Goal: Task Accomplishment & Management: Use online tool/utility

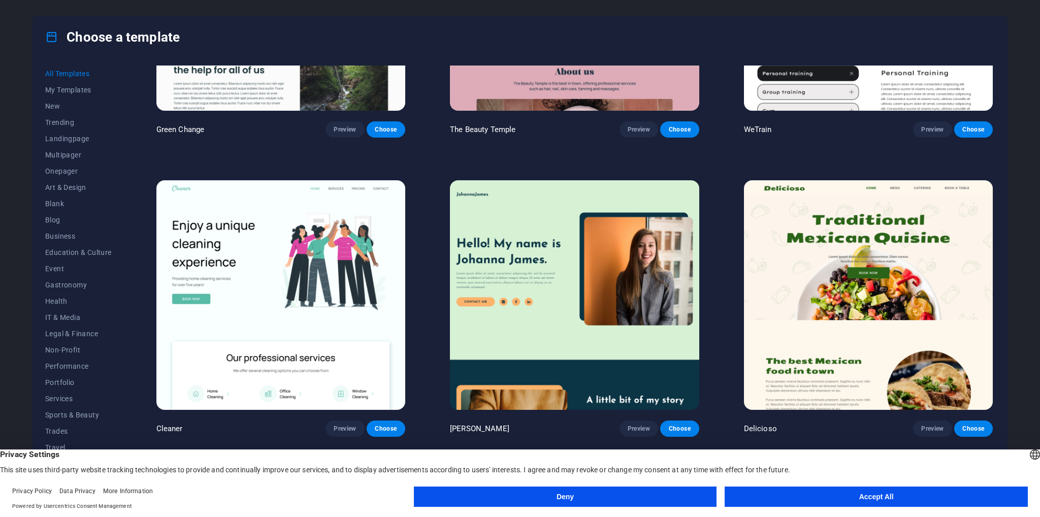
scroll to position [1523, 0]
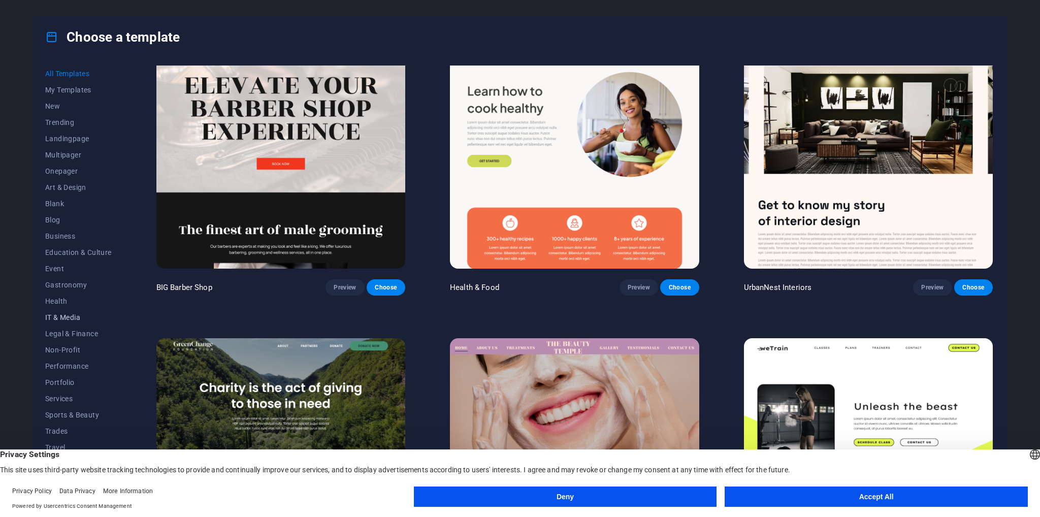
click at [67, 318] on span "IT & Media" at bounding box center [78, 317] width 67 height 8
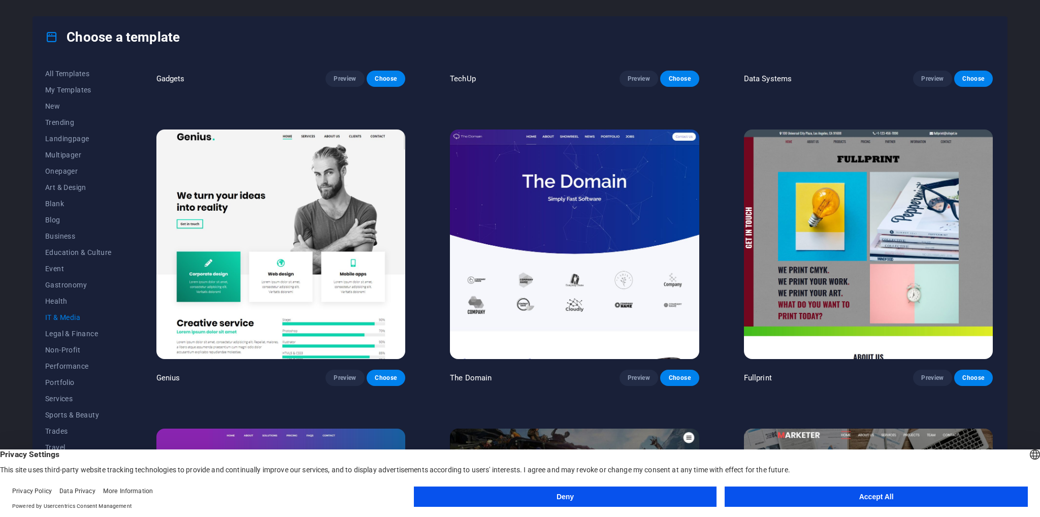
scroll to position [711, 0]
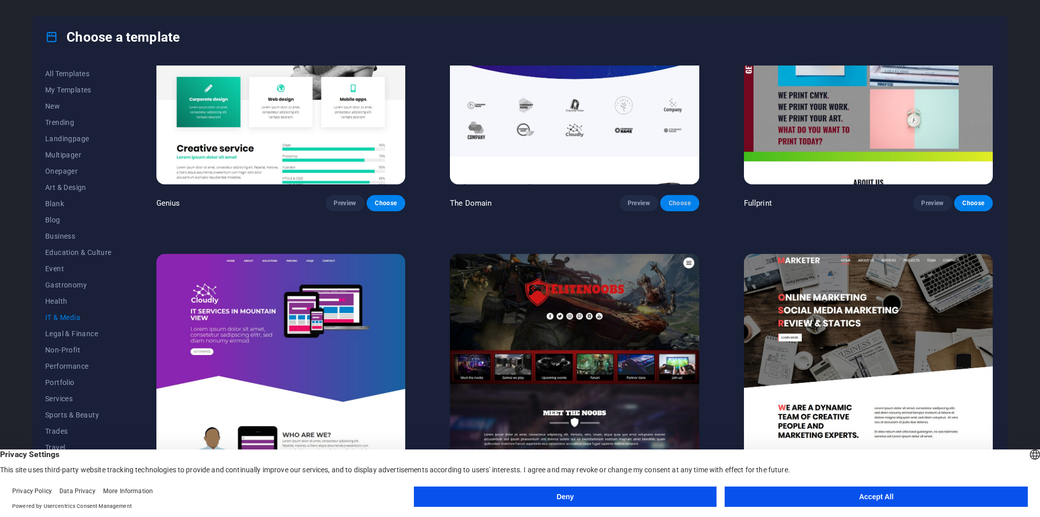
click at [690, 195] on button "Choose" at bounding box center [679, 203] width 39 height 16
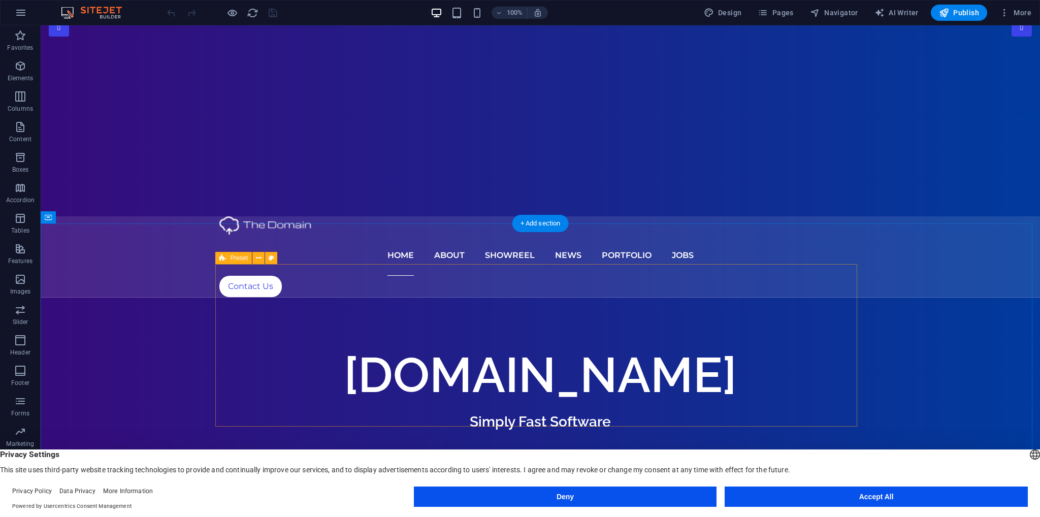
scroll to position [254, 0]
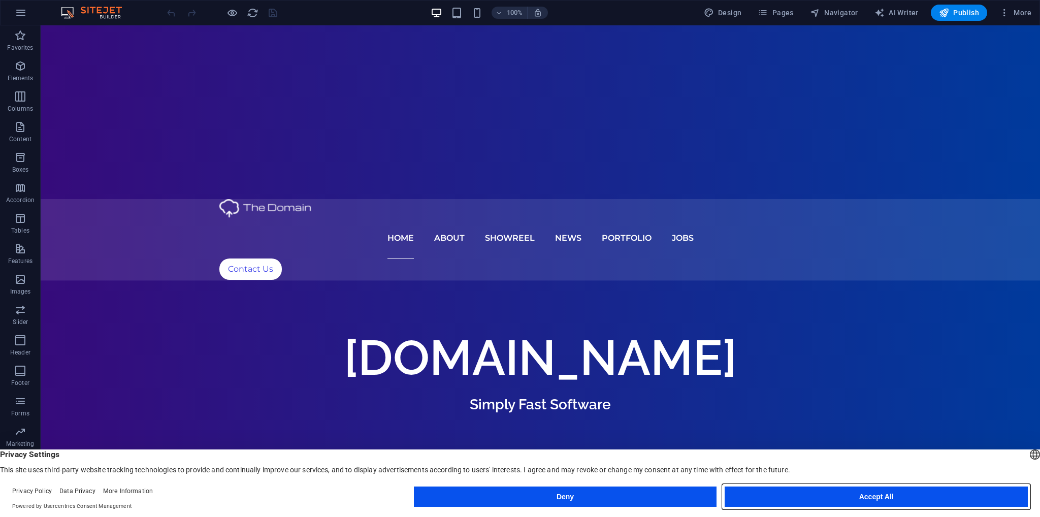
click at [782, 502] on button "Accept All" at bounding box center [876, 496] width 303 height 20
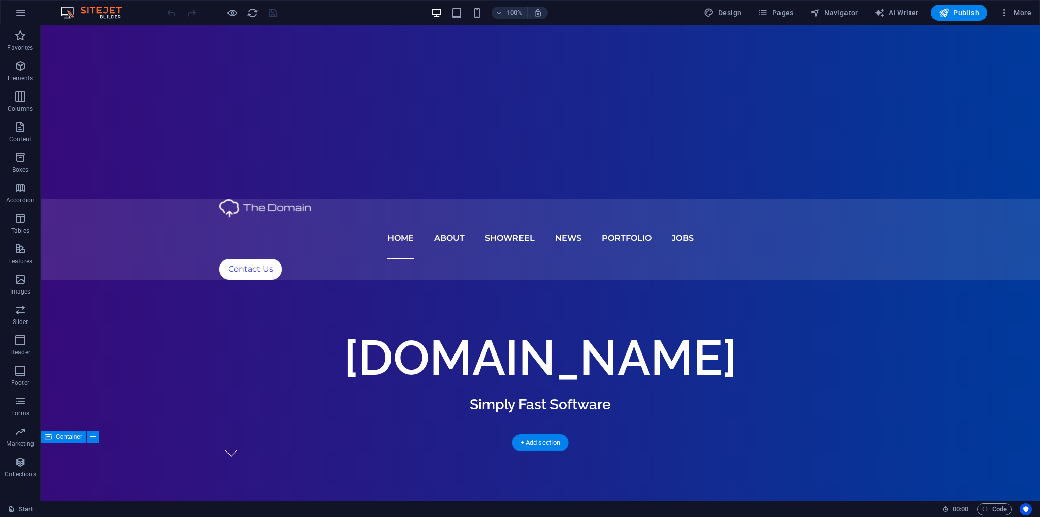
scroll to position [0, 0]
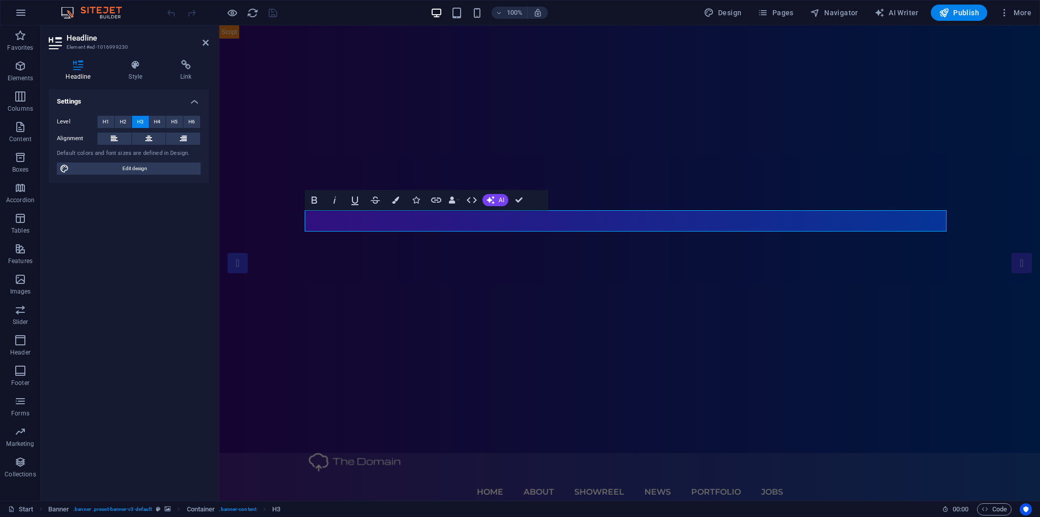
click at [95, 316] on div "Settings Level H1 H2 H3 H4 H5 H6 Alignment Default colors and font sizes are de…" at bounding box center [129, 290] width 160 height 403
drag, startPoint x: 888, startPoint y: 117, endPoint x: 1068, endPoint y: 117, distance: 180.3
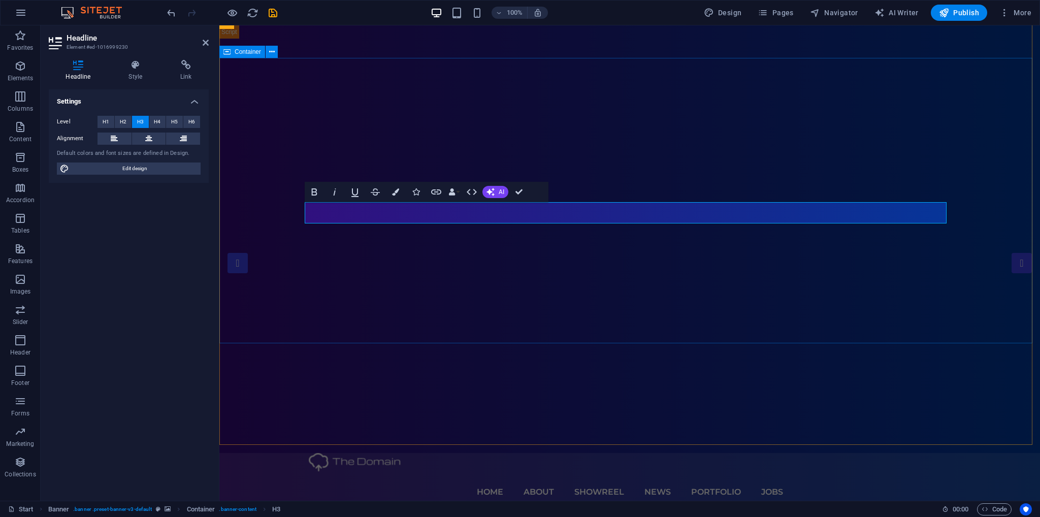
scroll to position [355, 0]
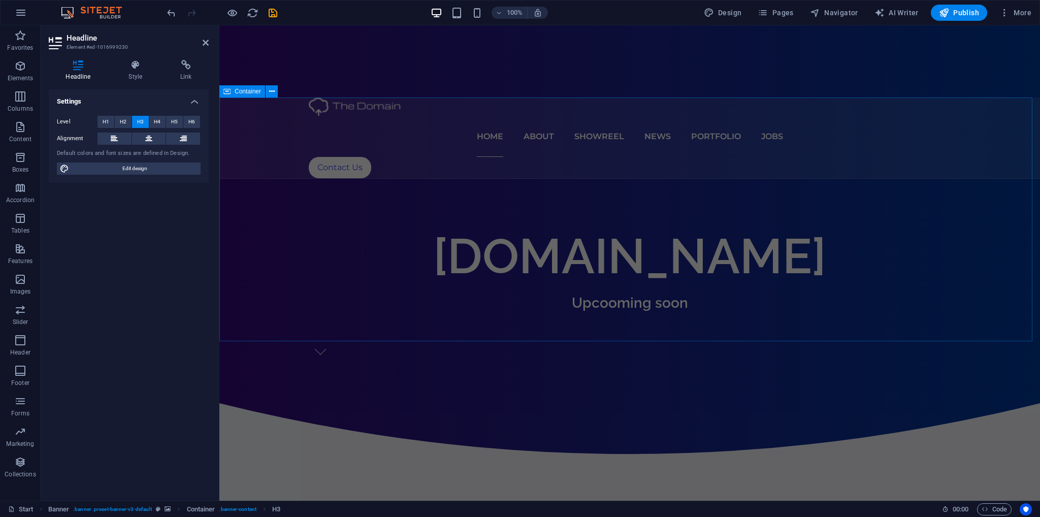
click at [241, 96] on div "Container" at bounding box center [242, 91] width 46 height 12
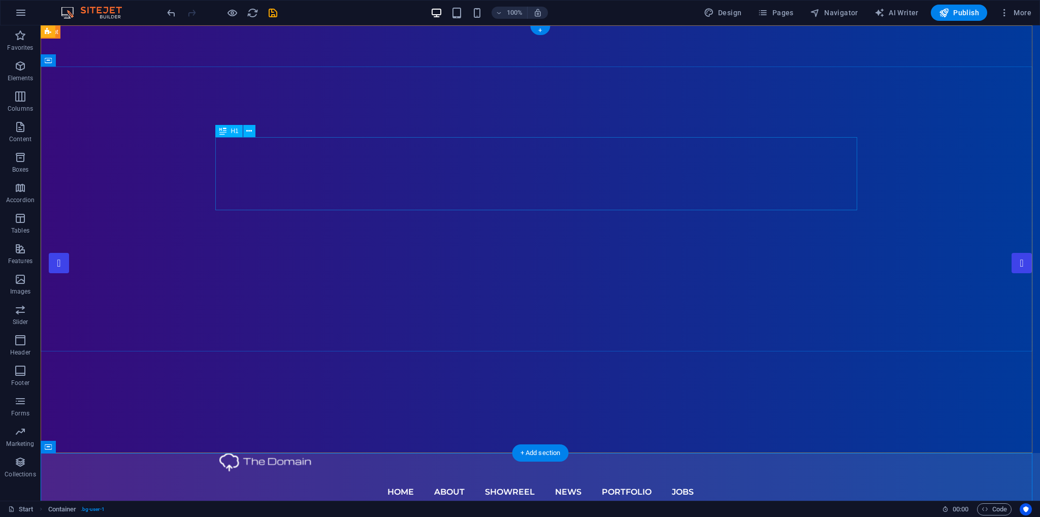
scroll to position [254, 0]
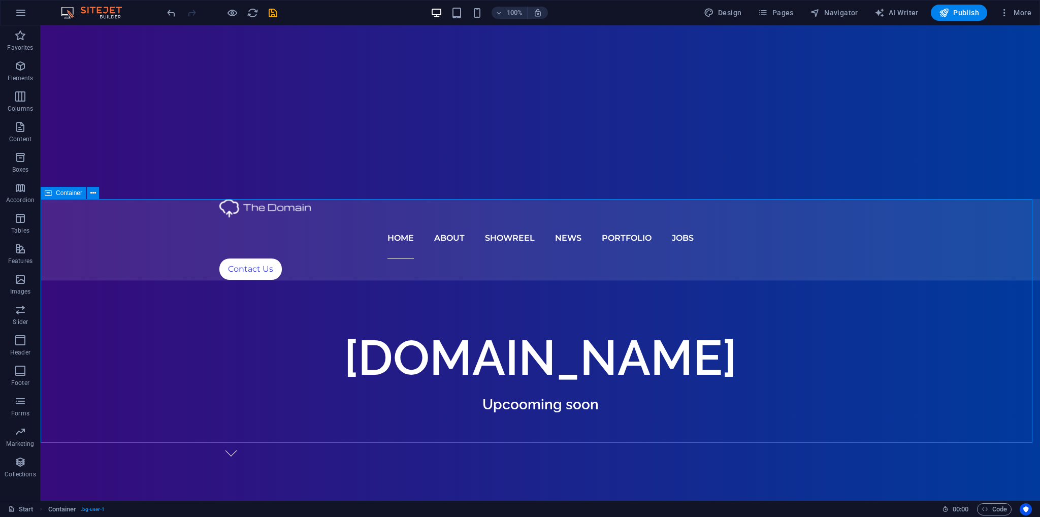
click at [49, 194] on icon at bounding box center [48, 193] width 7 height 12
click at [94, 194] on icon at bounding box center [93, 193] width 6 height 11
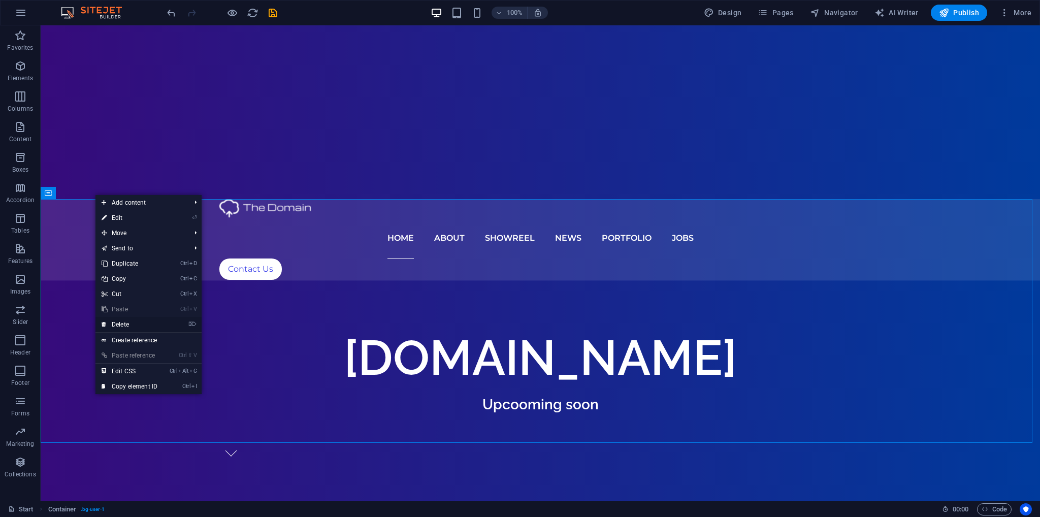
click at [121, 324] on link "⌦ Delete" at bounding box center [129, 324] width 68 height 15
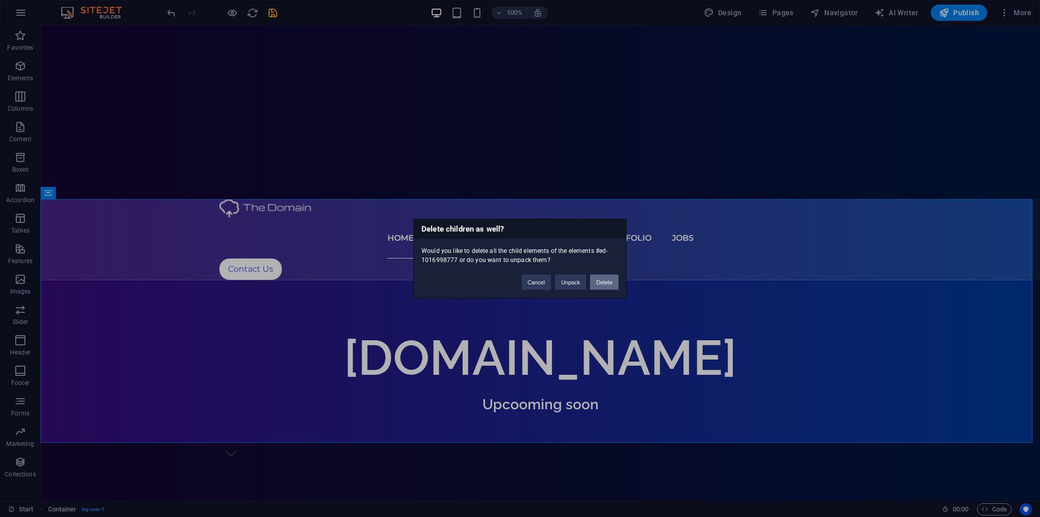
click at [597, 281] on button "Delete" at bounding box center [604, 282] width 28 height 15
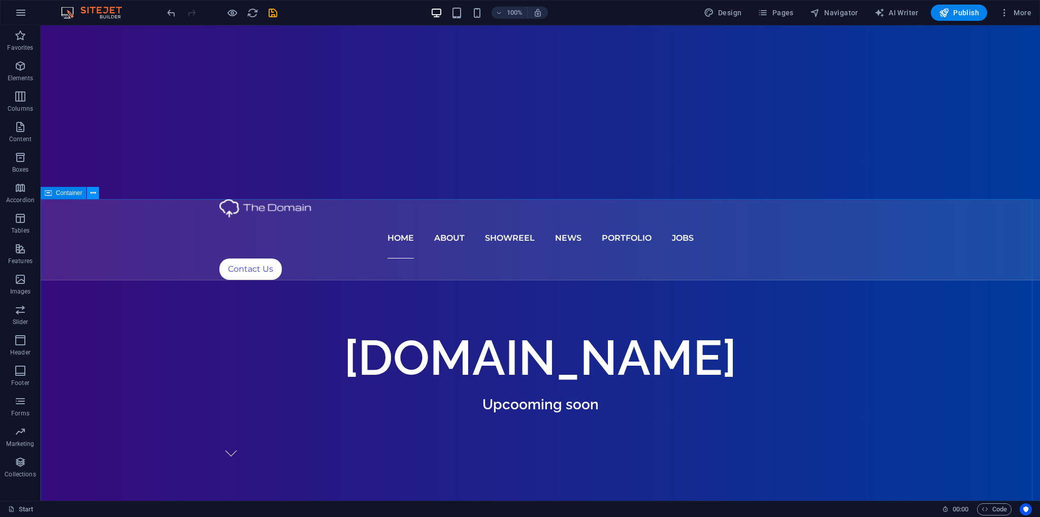
click at [91, 193] on icon at bounding box center [93, 193] width 6 height 11
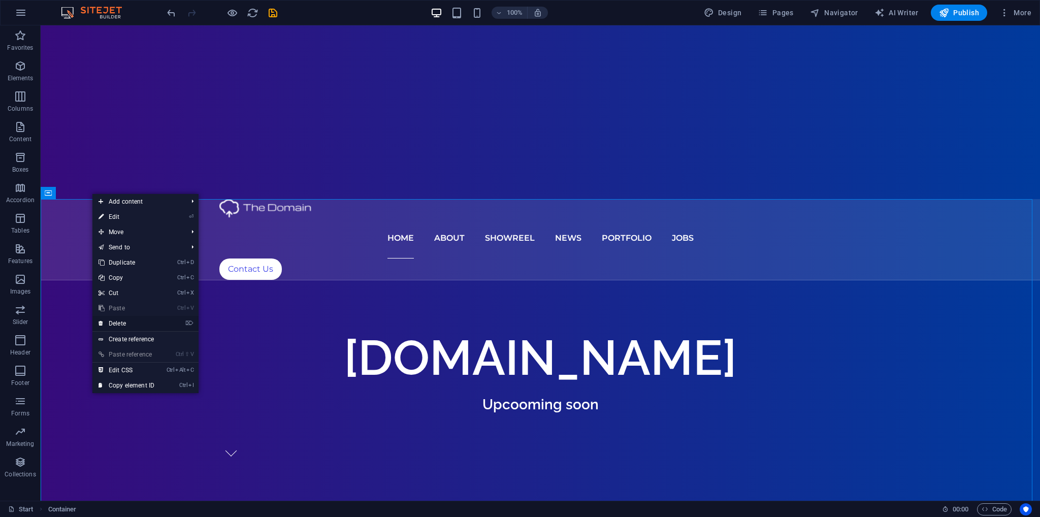
click at [118, 323] on link "⌦ Delete" at bounding box center [126, 323] width 68 height 15
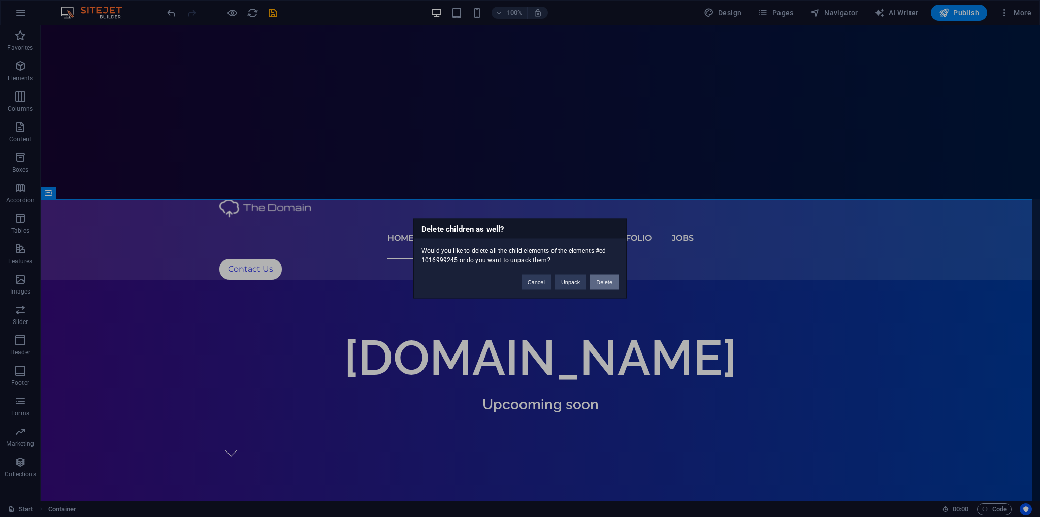
click at [601, 281] on button "Delete" at bounding box center [604, 282] width 28 height 15
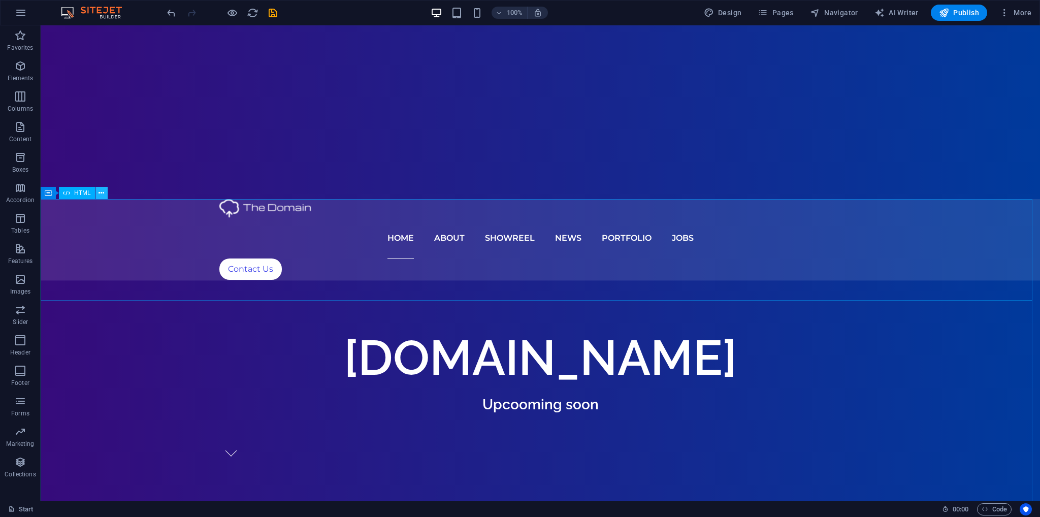
click at [99, 192] on icon at bounding box center [102, 193] width 6 height 11
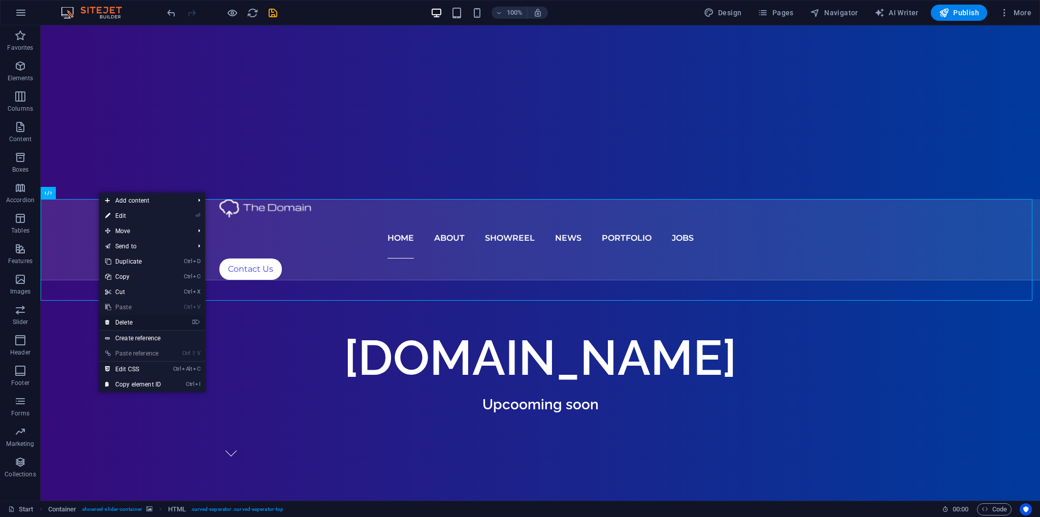
click at [121, 321] on link "⌦ Delete" at bounding box center [133, 322] width 68 height 15
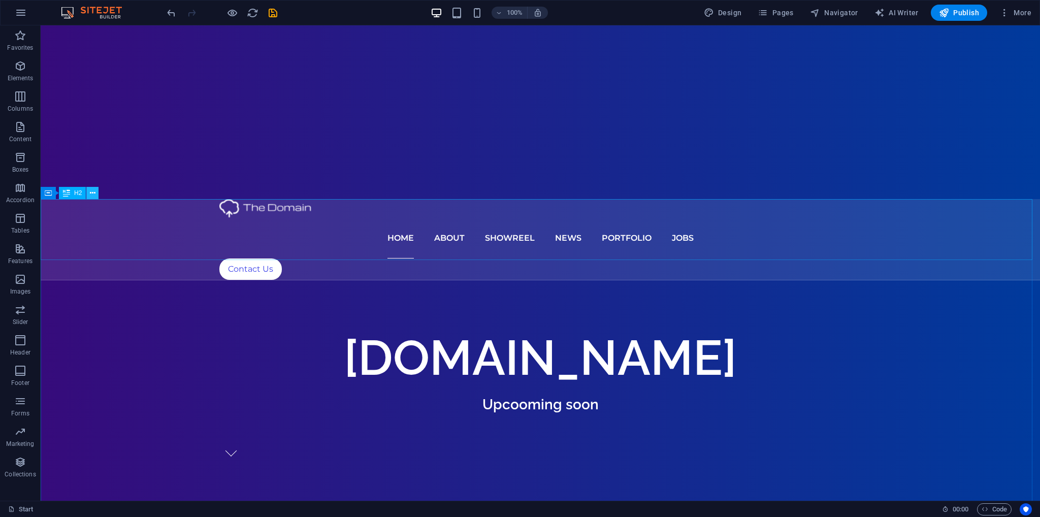
click at [95, 196] on icon at bounding box center [93, 193] width 6 height 11
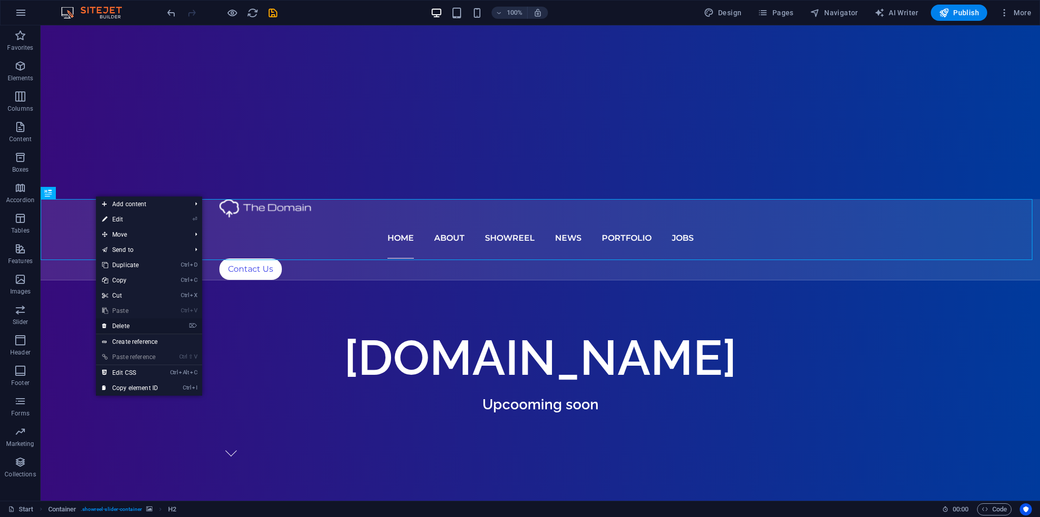
drag, startPoint x: 121, startPoint y: 323, endPoint x: 81, endPoint y: 298, distance: 48.2
click at [121, 323] on link "⌦ Delete" at bounding box center [130, 325] width 68 height 15
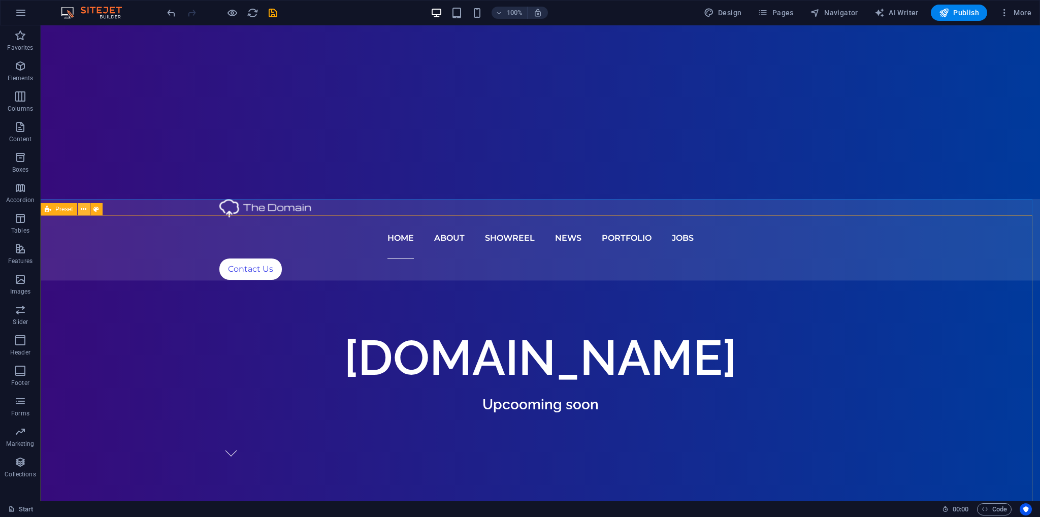
click at [84, 210] on icon at bounding box center [84, 209] width 6 height 11
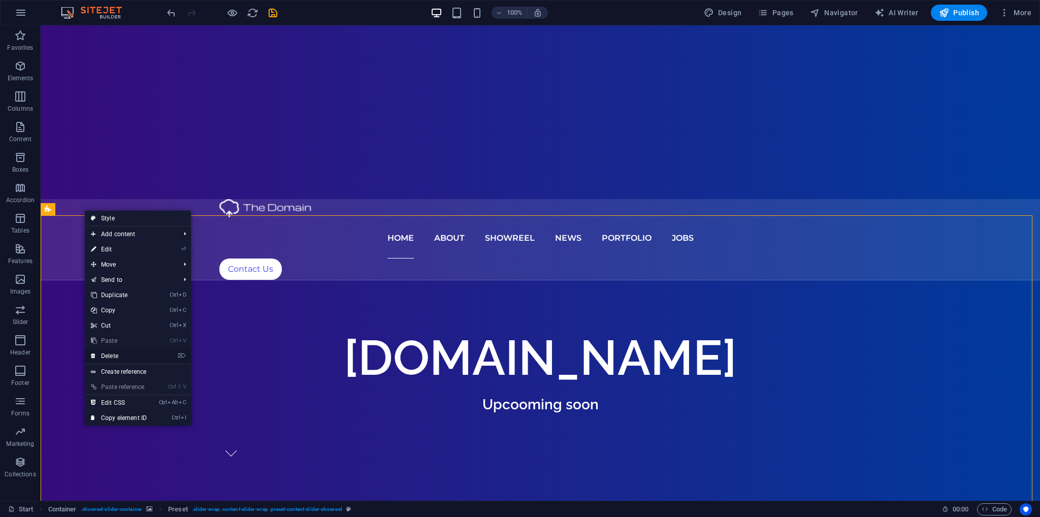
click at [114, 355] on link "⌦ Delete" at bounding box center [119, 355] width 68 height 15
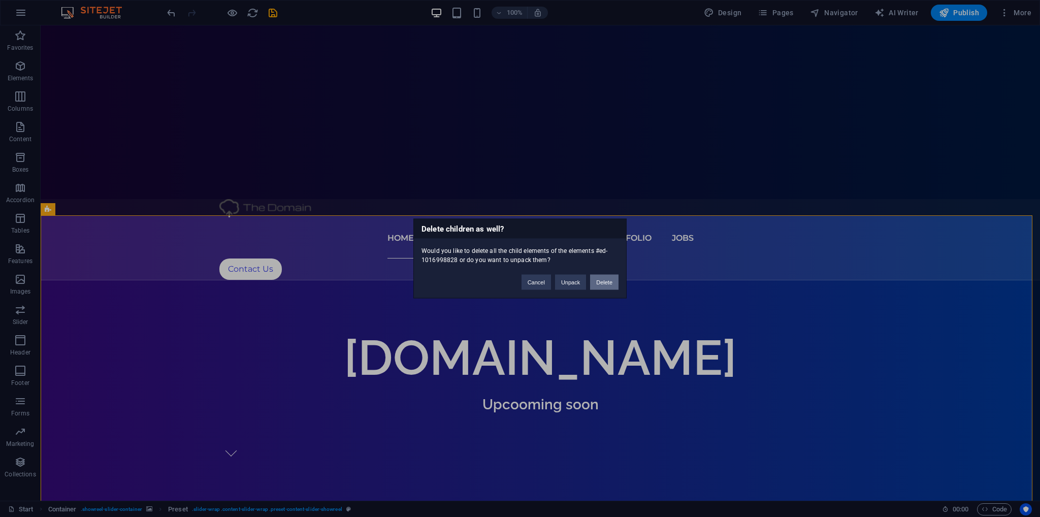
click at [598, 286] on button "Delete" at bounding box center [604, 282] width 28 height 15
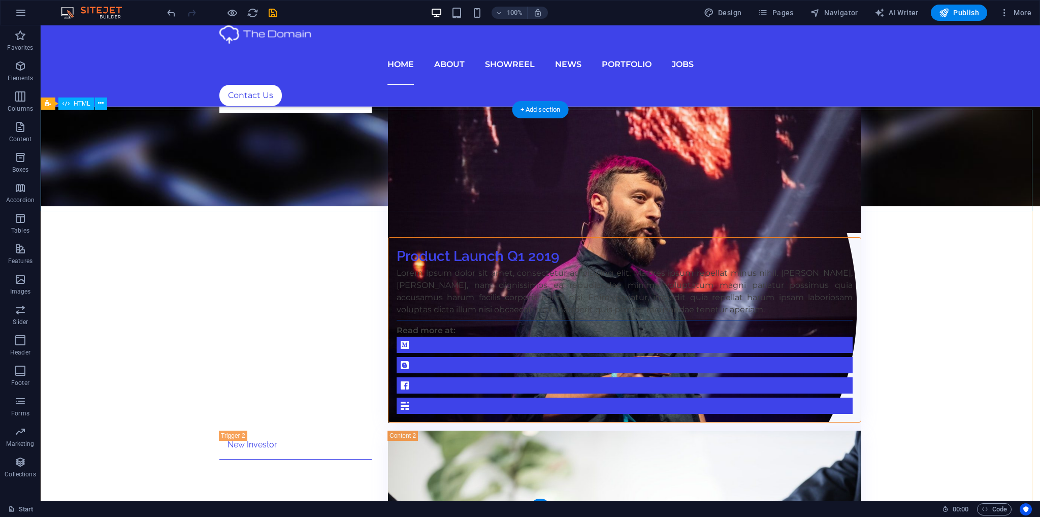
scroll to position [1038, 0]
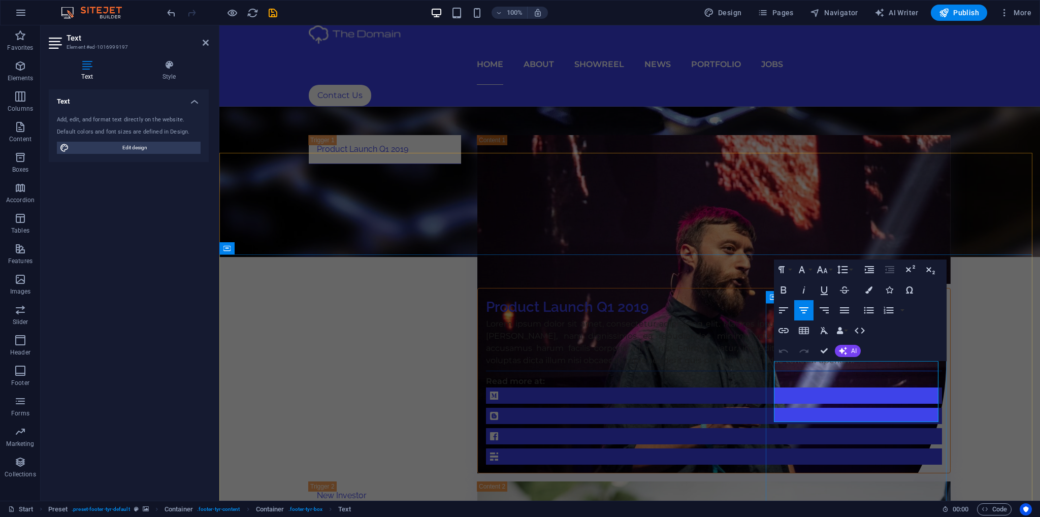
drag, startPoint x: 885, startPoint y: 385, endPoint x: 819, endPoint y: 386, distance: 66.0
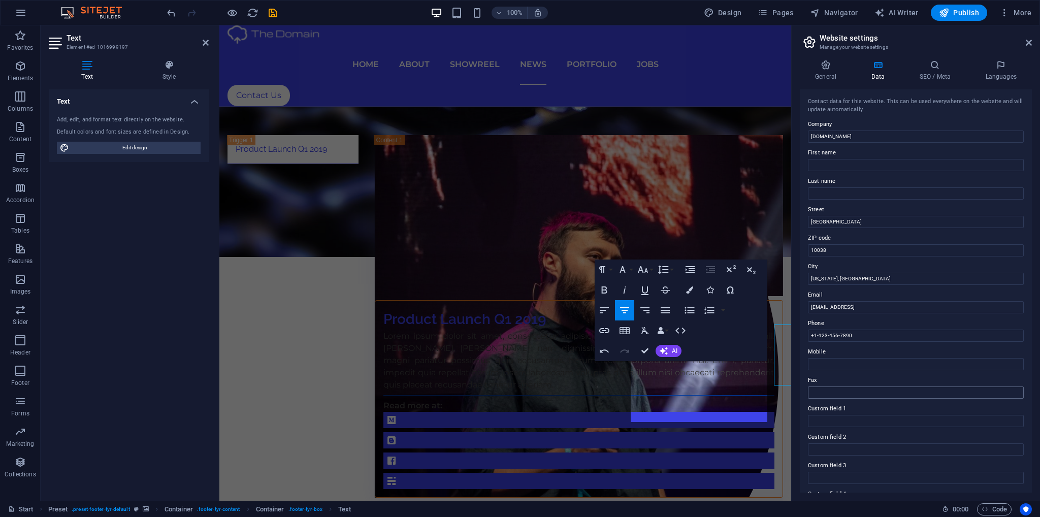
scroll to position [1075, 0]
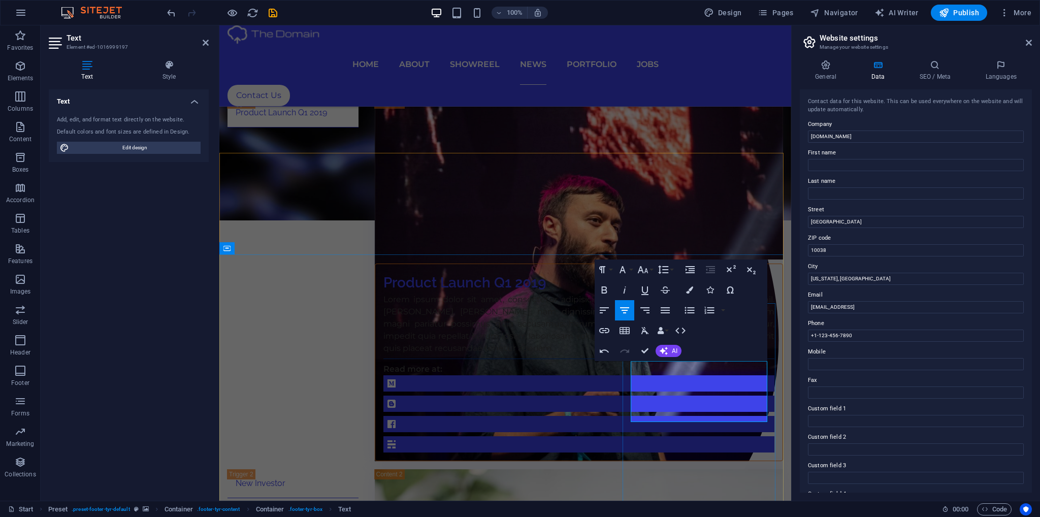
drag, startPoint x: 736, startPoint y: 410, endPoint x: 631, endPoint y: 399, distance: 105.7
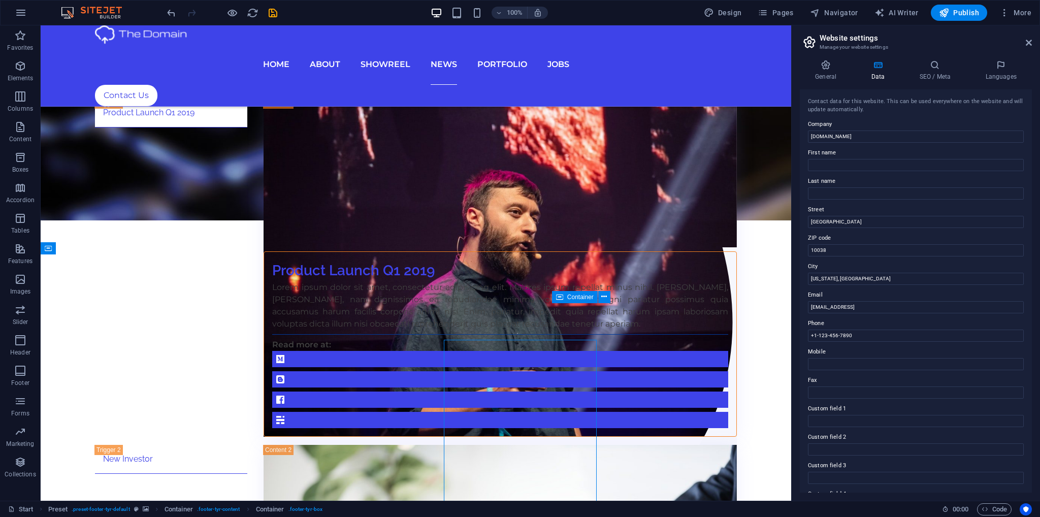
scroll to position [1038, 0]
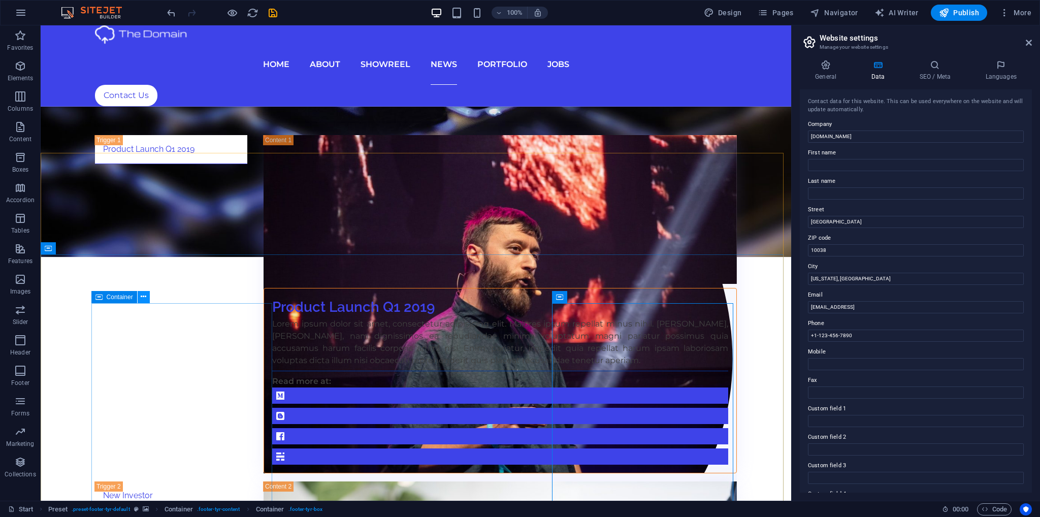
click at [147, 298] on button at bounding box center [144, 297] width 12 height 12
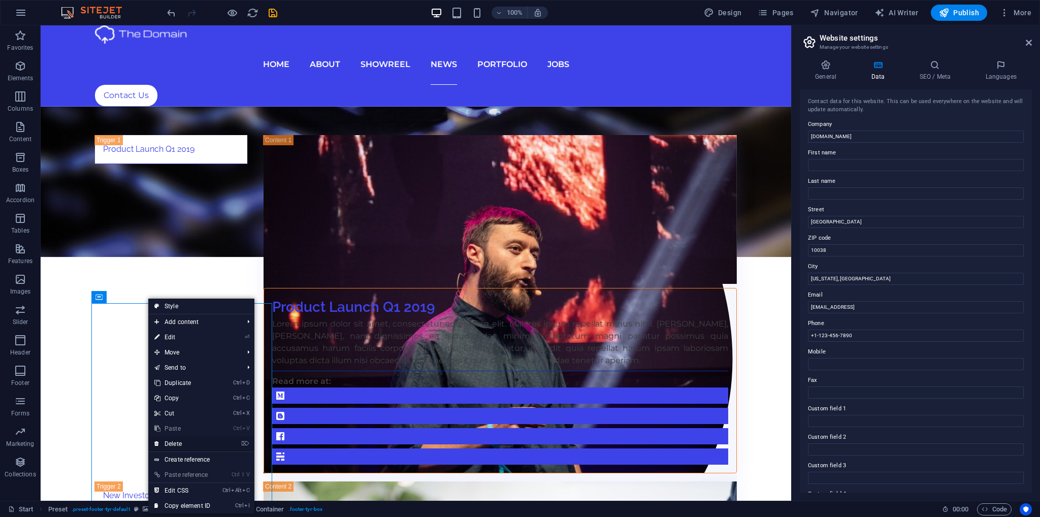
click at [182, 441] on link "⌦ Delete" at bounding box center [182, 443] width 68 height 15
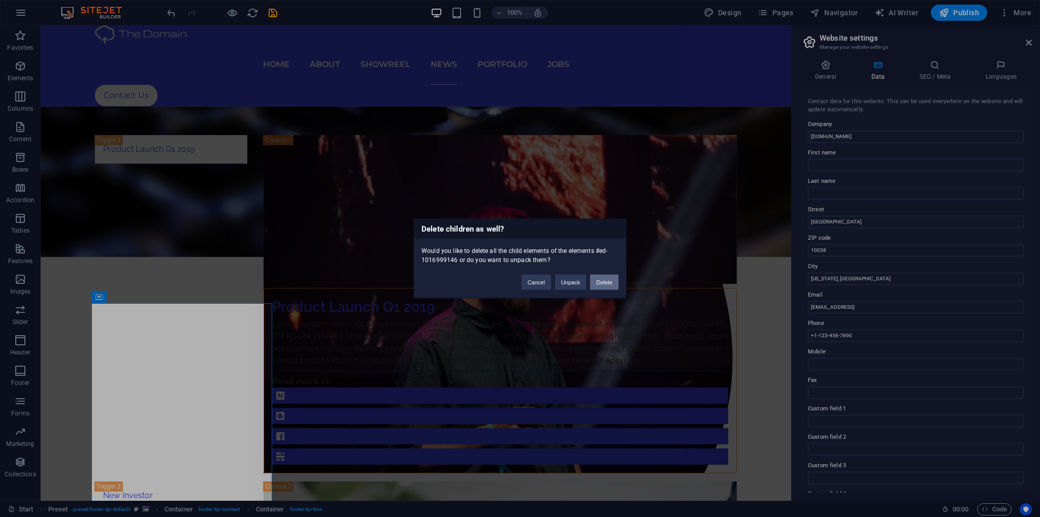
click at [613, 279] on button "Delete" at bounding box center [604, 282] width 28 height 15
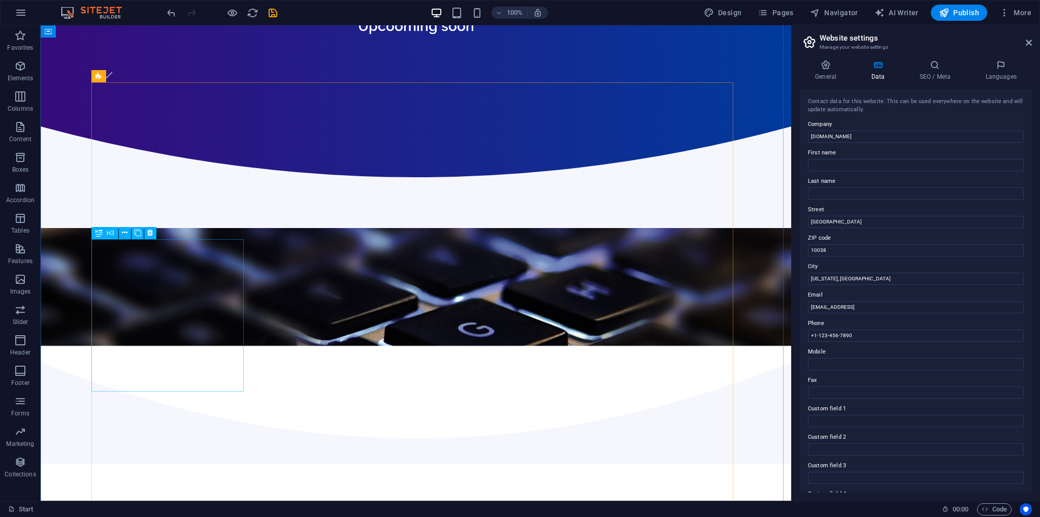
scroll to position [277, 0]
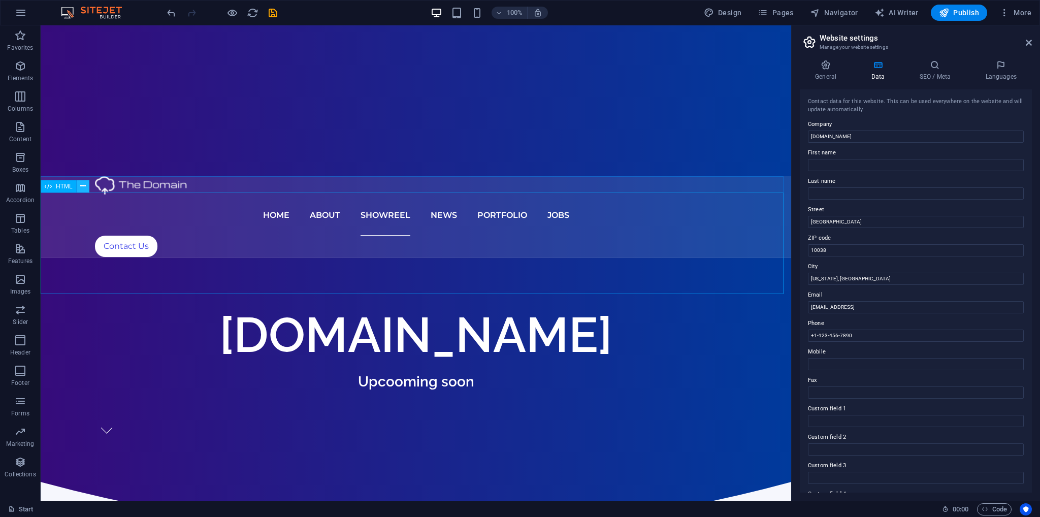
click at [84, 186] on icon at bounding box center [83, 186] width 6 height 11
click at [85, 187] on icon at bounding box center [83, 186] width 6 height 11
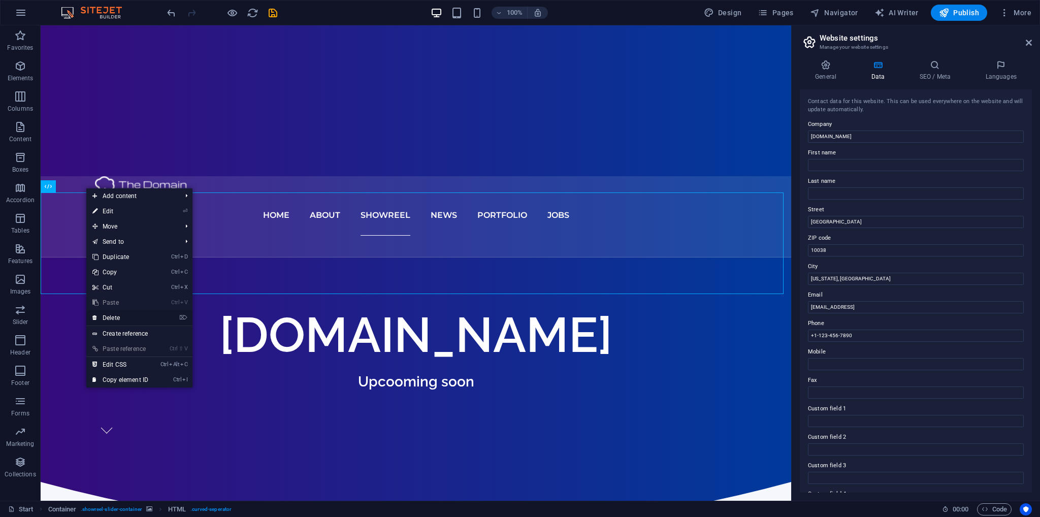
click at [139, 321] on link "⌦ Delete" at bounding box center [120, 317] width 68 height 15
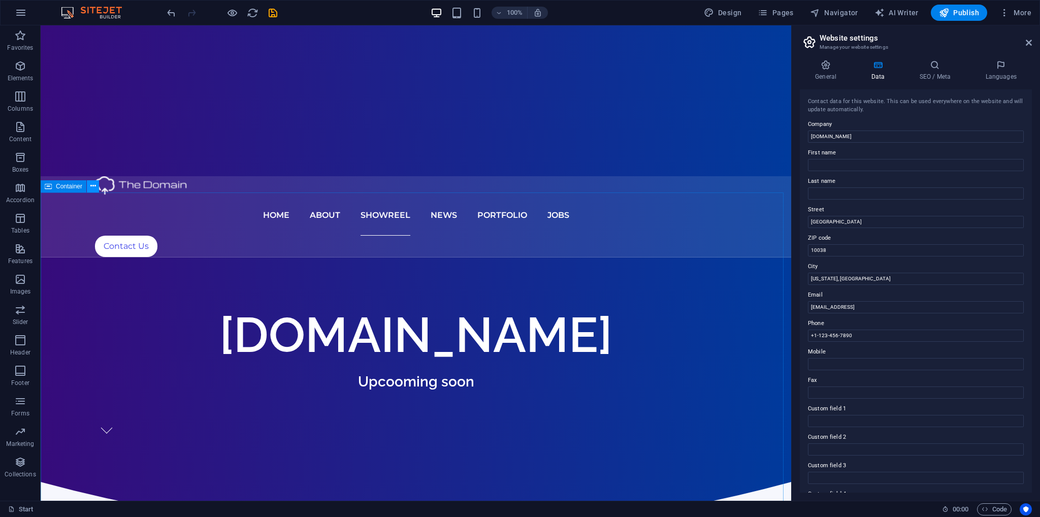
click at [94, 187] on icon at bounding box center [93, 186] width 6 height 11
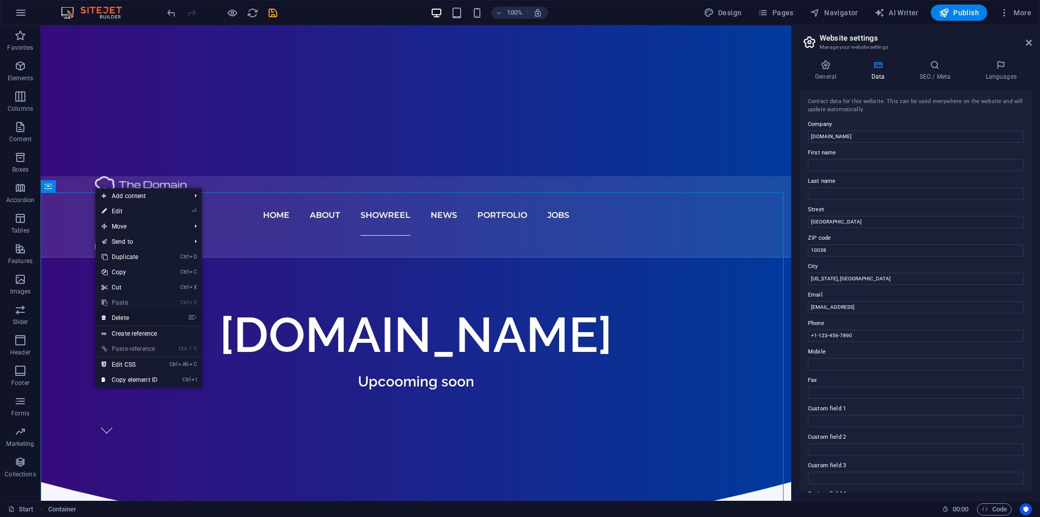
click at [127, 320] on link "⌦ Delete" at bounding box center [129, 317] width 68 height 15
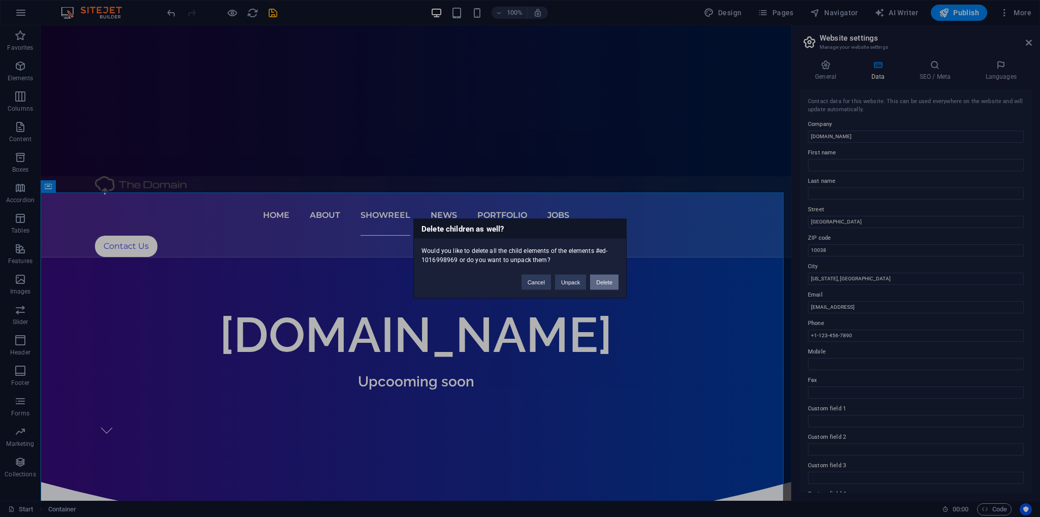
click at [601, 279] on button "Delete" at bounding box center [604, 282] width 28 height 15
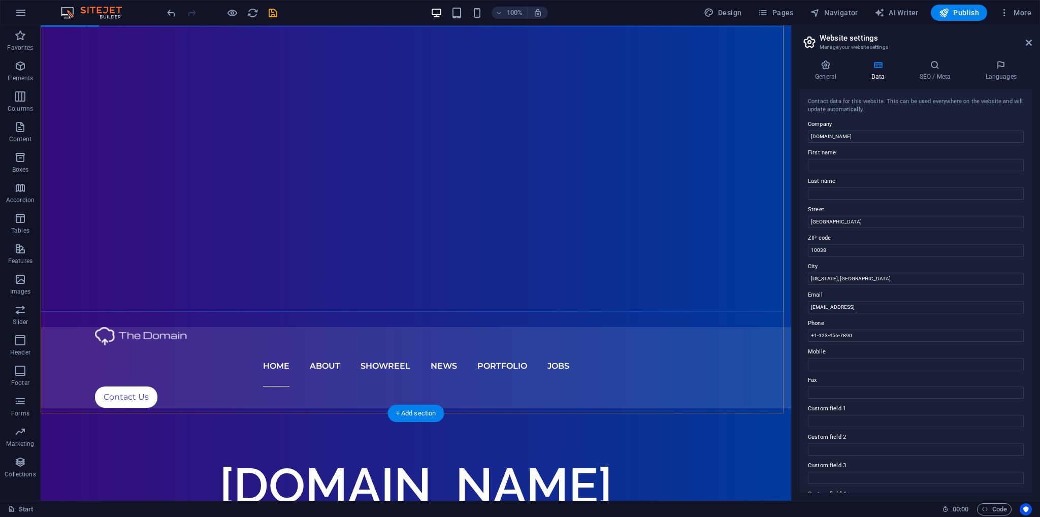
scroll to position [203, 0]
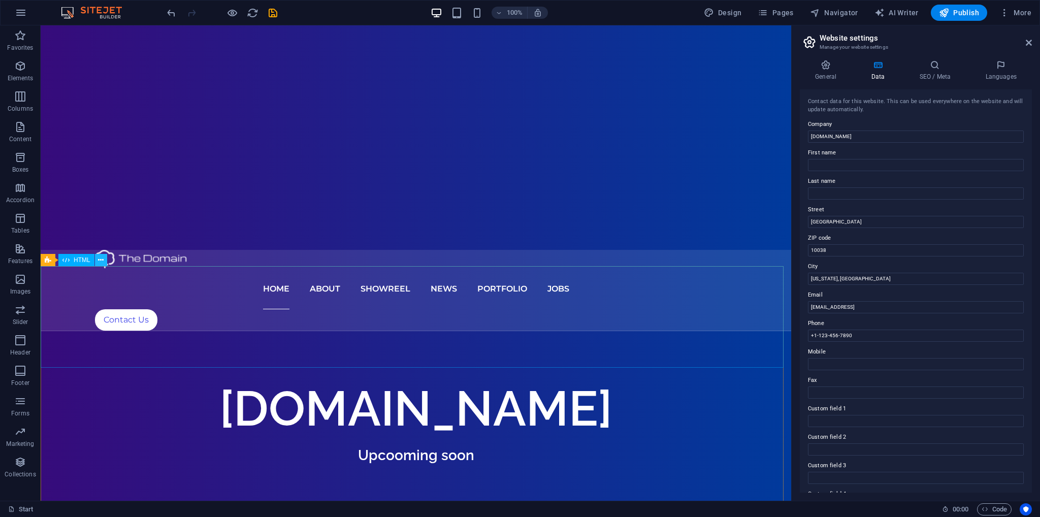
click at [100, 256] on icon at bounding box center [101, 260] width 6 height 11
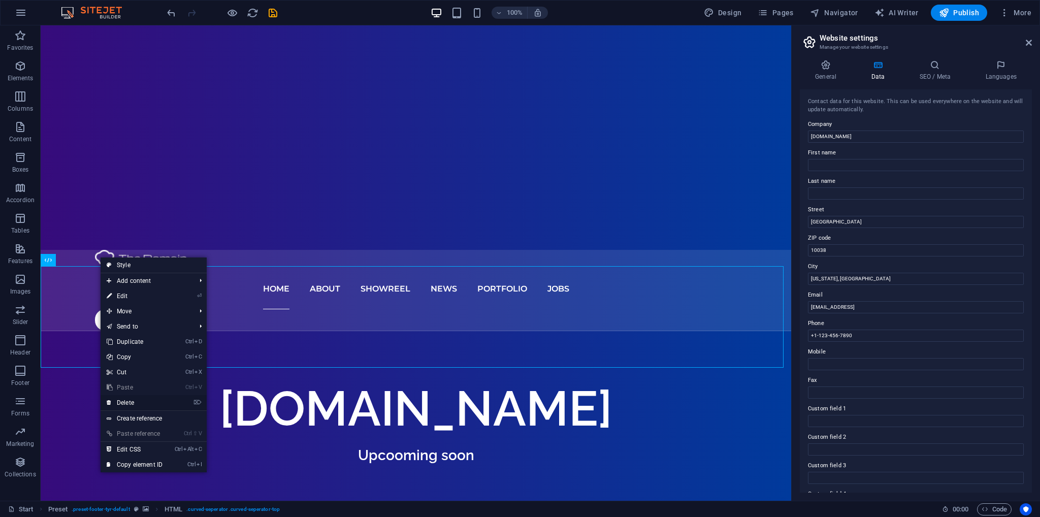
click at [129, 400] on link "⌦ Delete" at bounding box center [135, 402] width 68 height 15
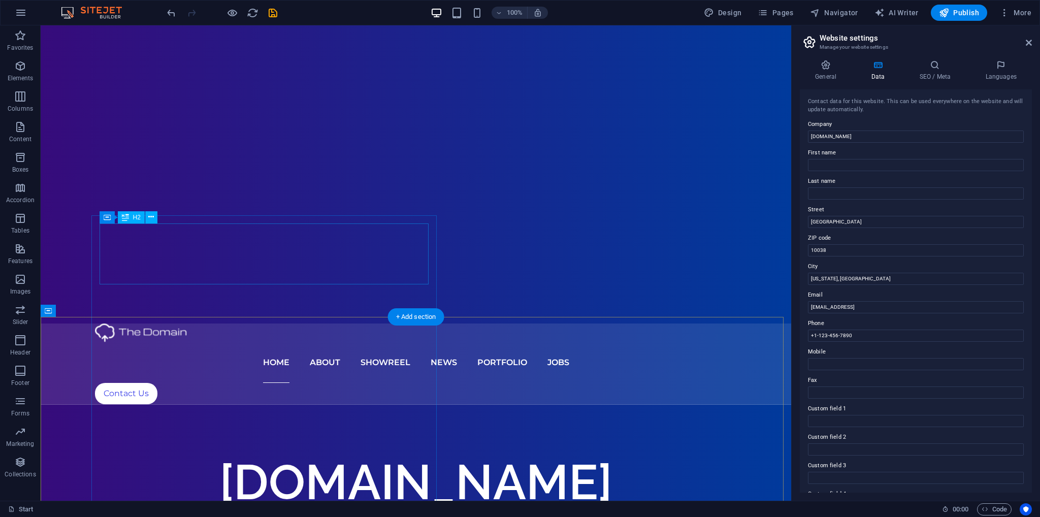
scroll to position [51, 0]
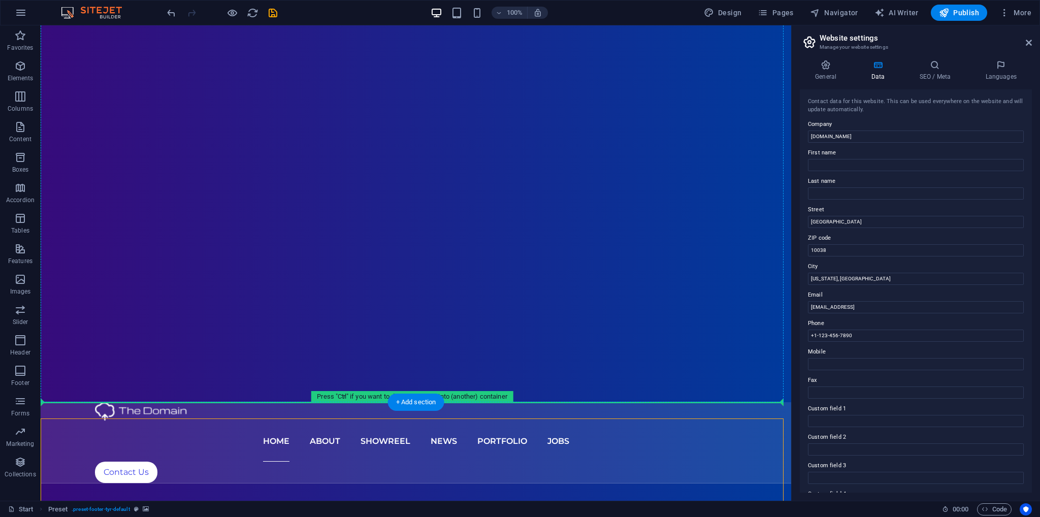
drag, startPoint x: 209, startPoint y: 321, endPoint x: 161, endPoint y: 243, distance: 92.1
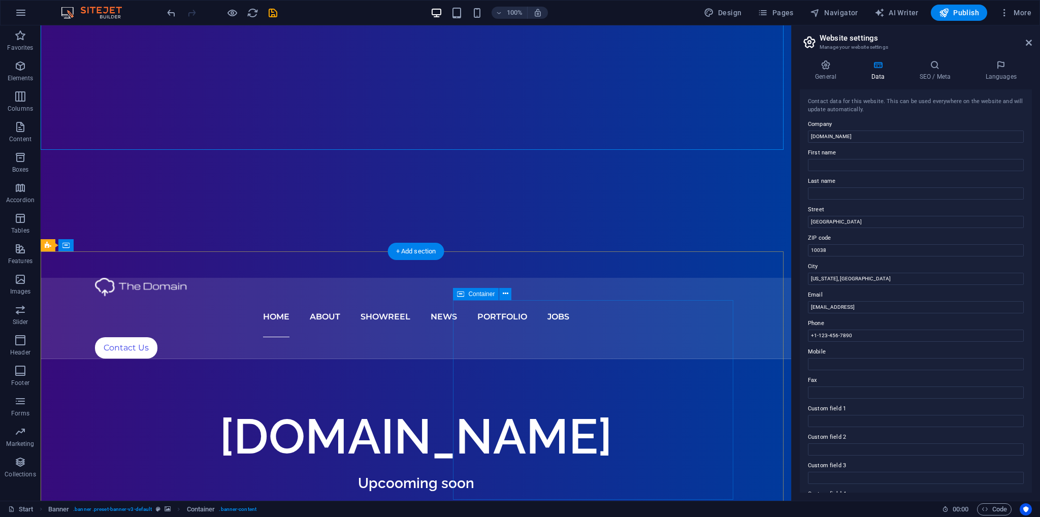
scroll to position [203, 0]
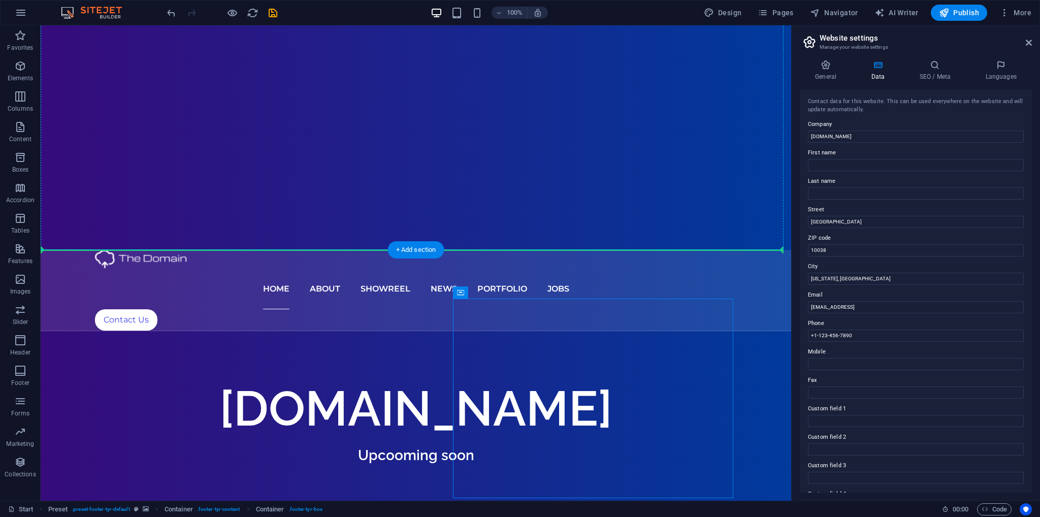
drag, startPoint x: 521, startPoint y: 319, endPoint x: 498, endPoint y: 114, distance: 207.0
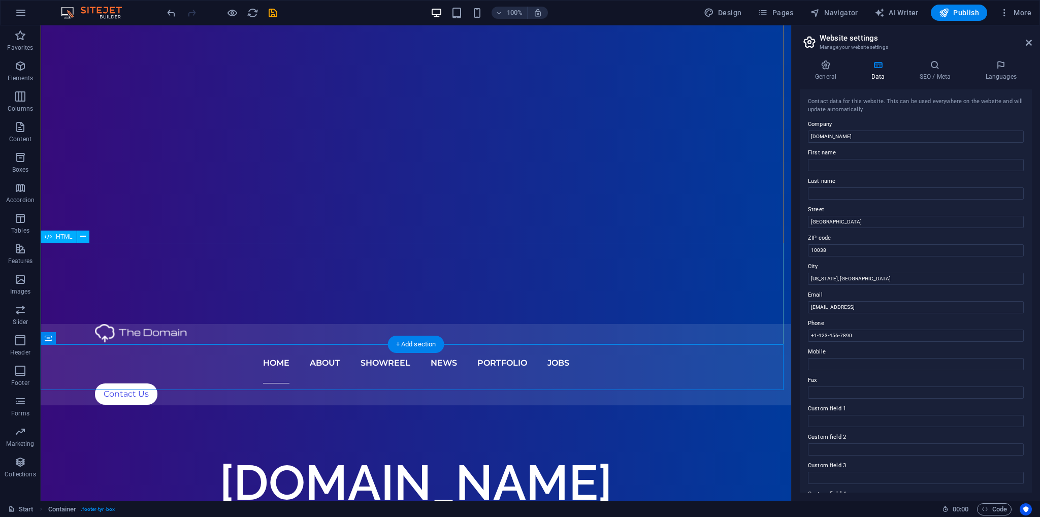
scroll to position [152, 0]
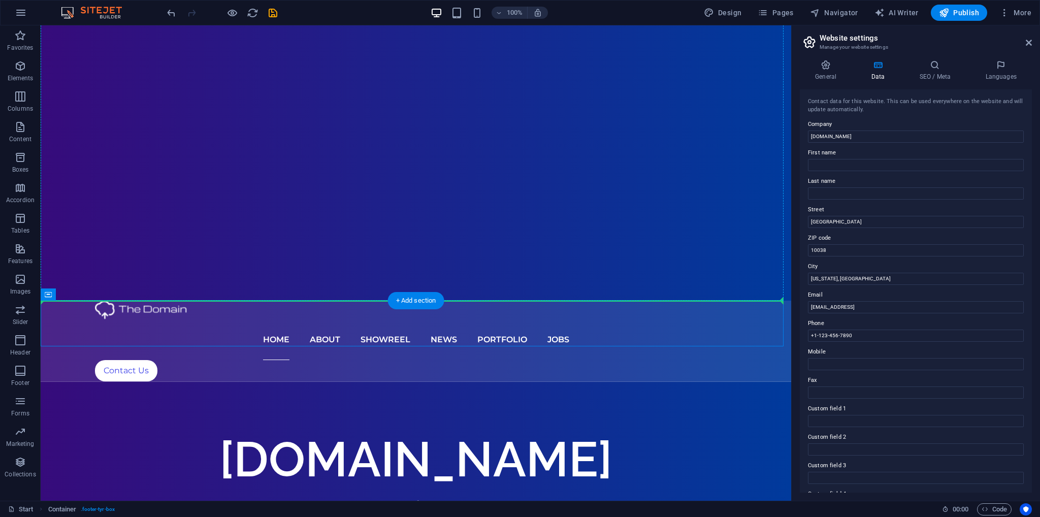
drag, startPoint x: 92, startPoint y: 318, endPoint x: 47, endPoint y: 211, distance: 116.8
drag, startPoint x: 138, startPoint y: 263, endPoint x: 278, endPoint y: 169, distance: 168.7
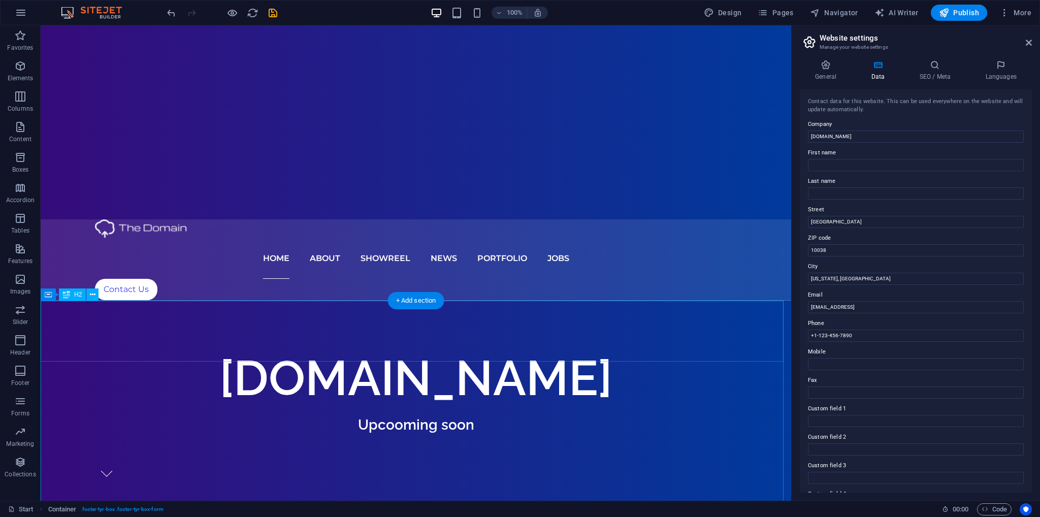
scroll to position [406, 0]
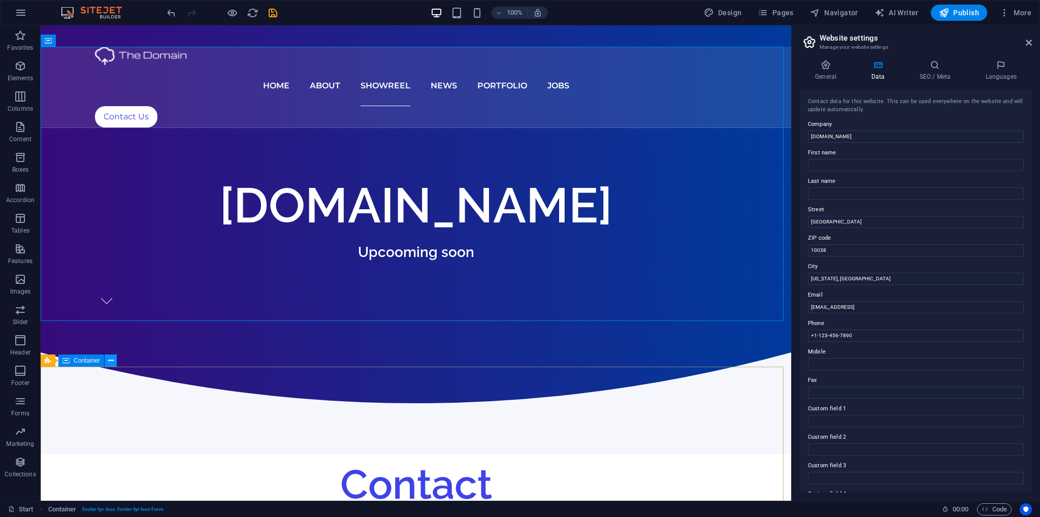
click at [111, 361] on icon at bounding box center [111, 360] width 6 height 11
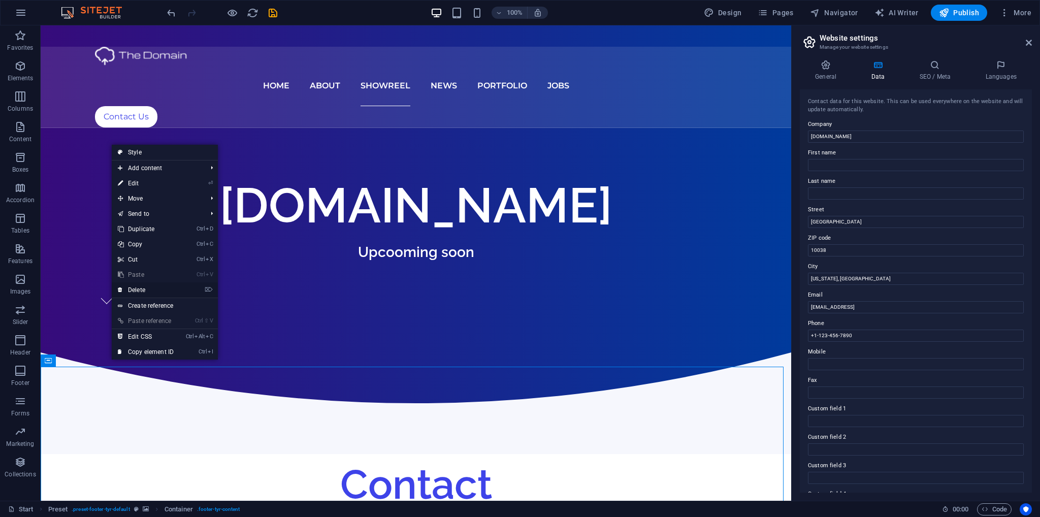
click at [135, 290] on link "⌦ Delete" at bounding box center [146, 289] width 68 height 15
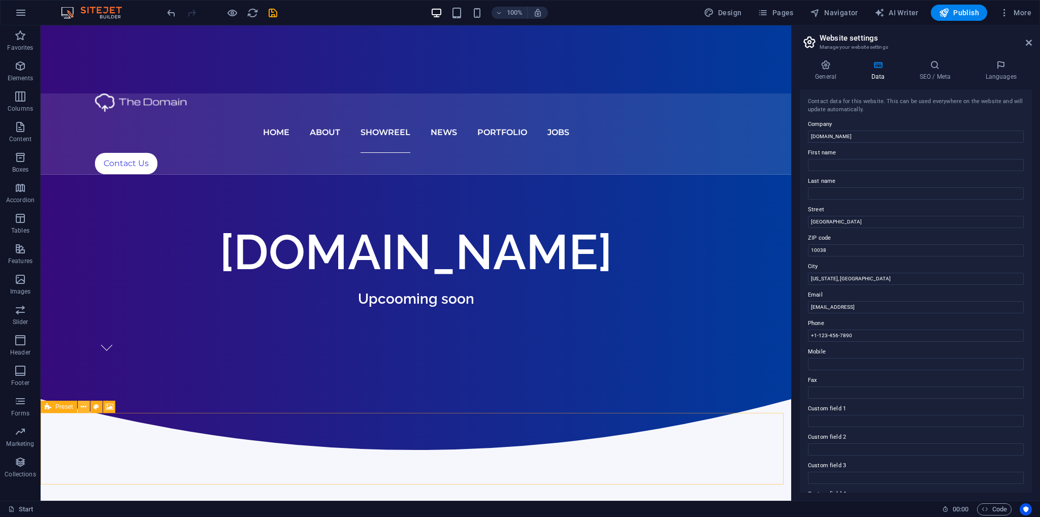
click at [84, 405] on icon at bounding box center [84, 407] width 6 height 11
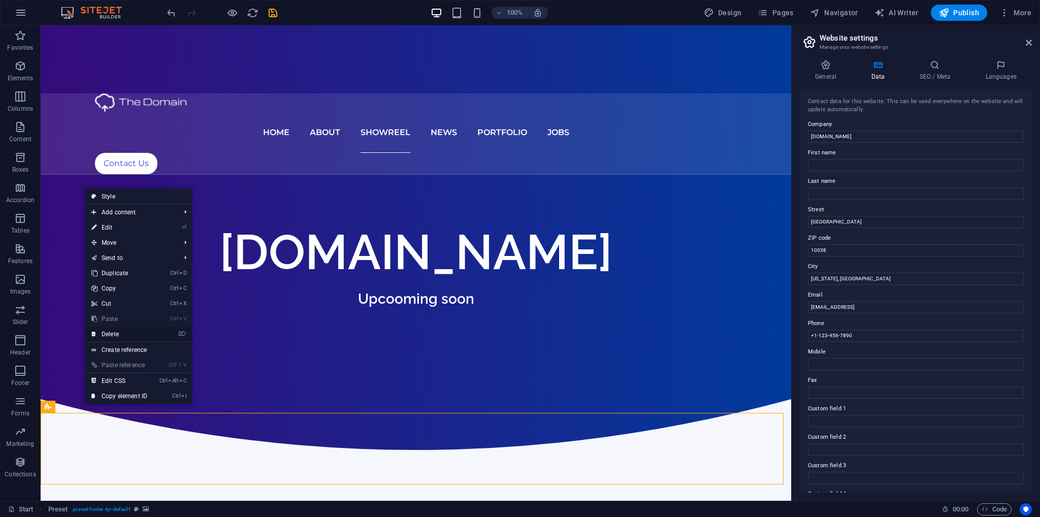
click at [113, 335] on link "⌦ Delete" at bounding box center [119, 334] width 68 height 15
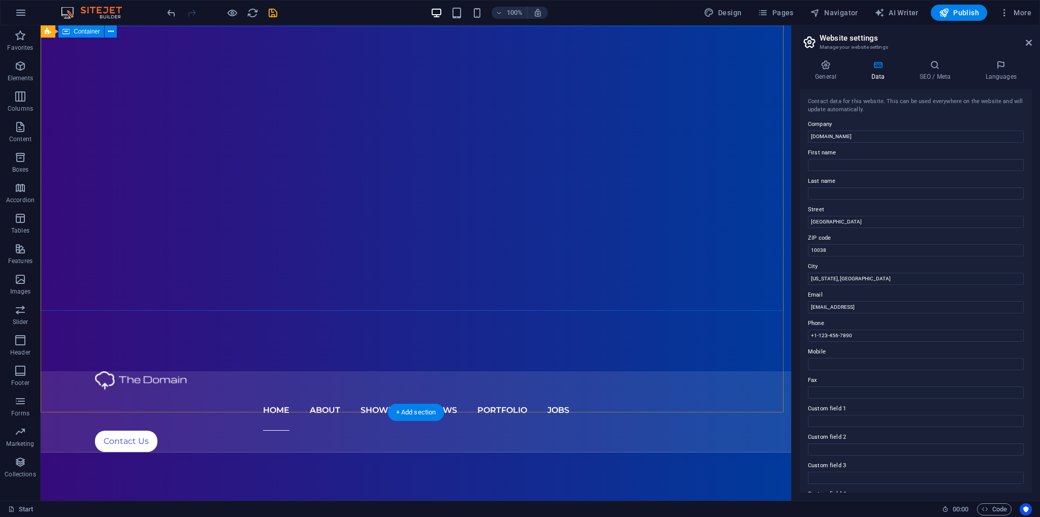
scroll to position [0, 0]
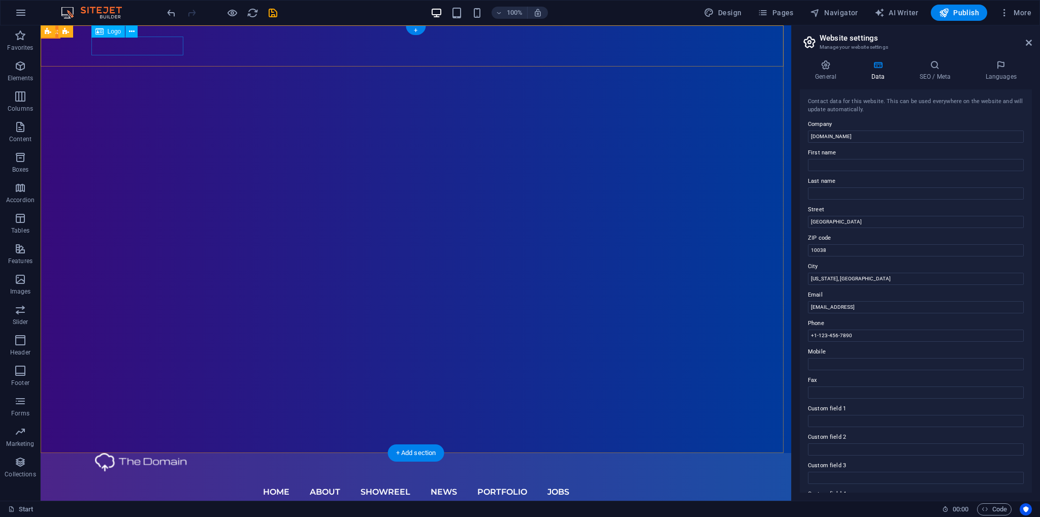
click at [113, 453] on div at bounding box center [416, 462] width 642 height 19
select select "px"
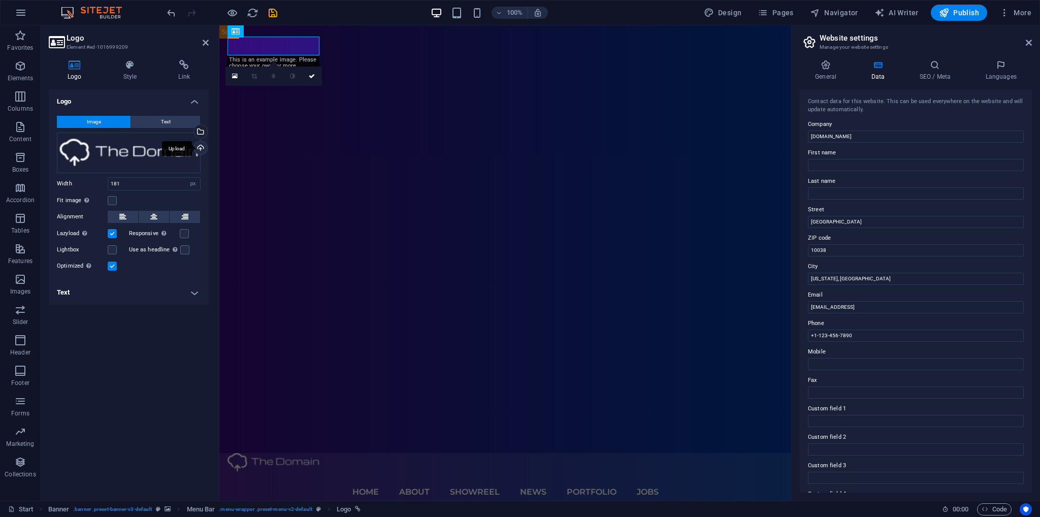
click at [201, 147] on div "Upload" at bounding box center [199, 148] width 15 height 15
click at [289, 453] on div at bounding box center [506, 462] width 556 height 19
click at [203, 147] on div "Upload" at bounding box center [199, 148] width 15 height 15
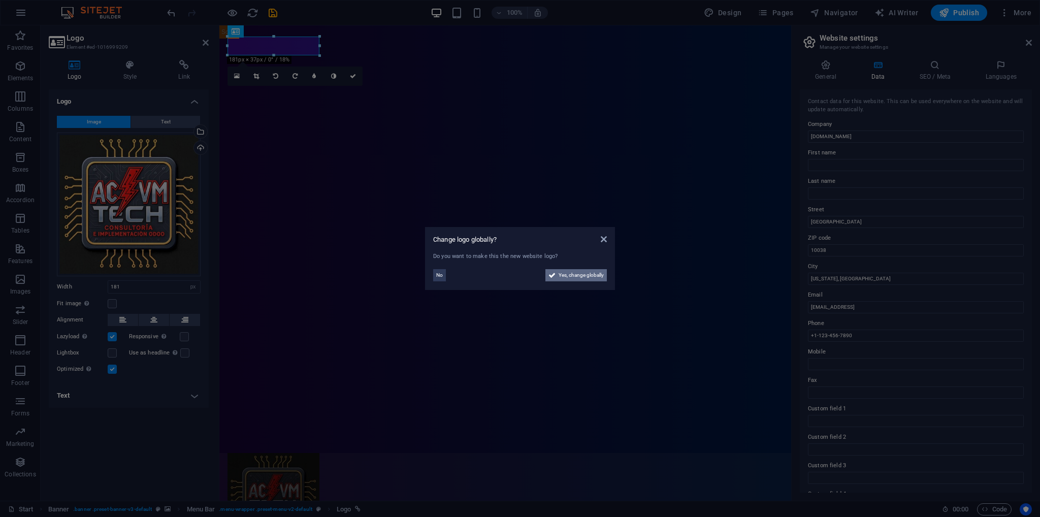
click at [575, 277] on span "Yes, change globally" at bounding box center [581, 275] width 45 height 12
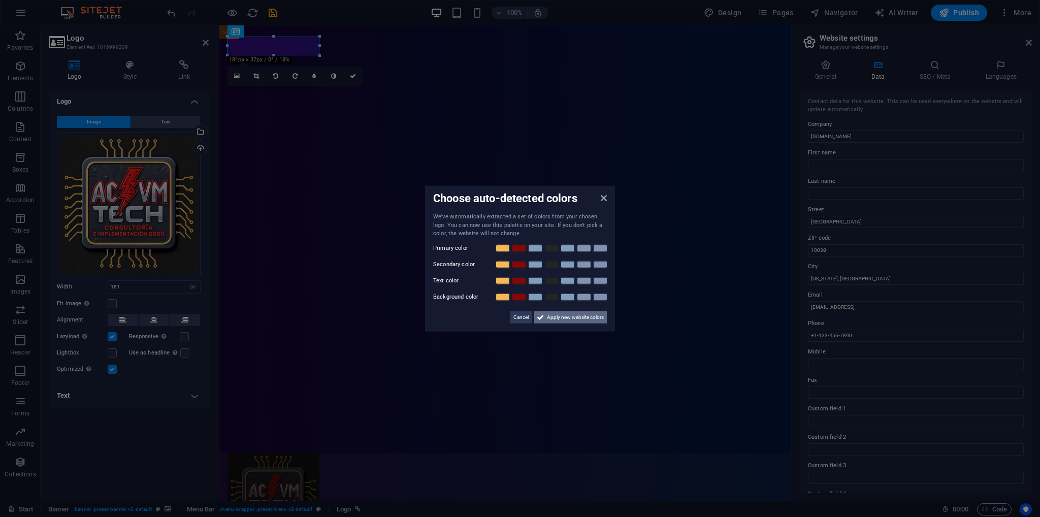
click at [555, 318] on span "Apply new website colors" at bounding box center [575, 317] width 57 height 12
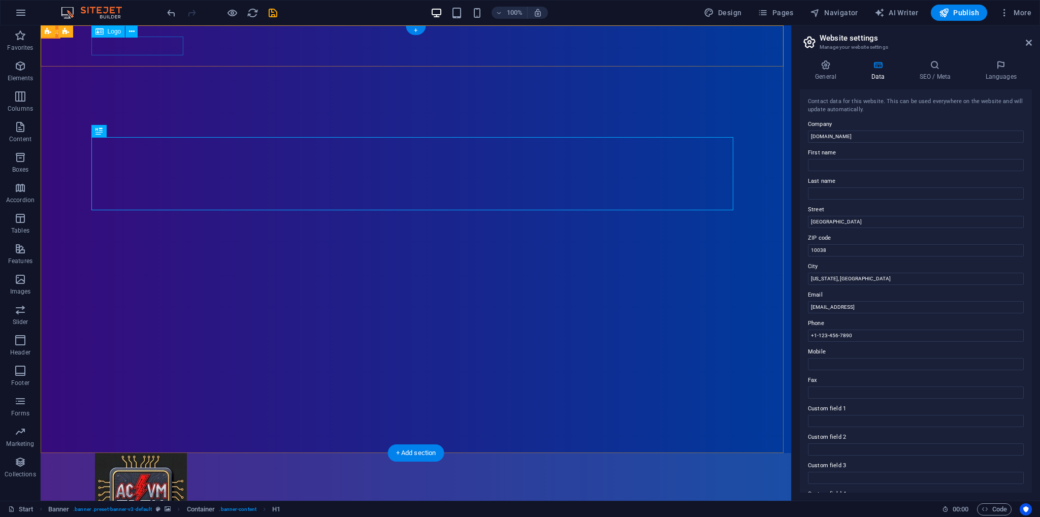
click at [148, 453] on div at bounding box center [416, 499] width 642 height 92
select select "px"
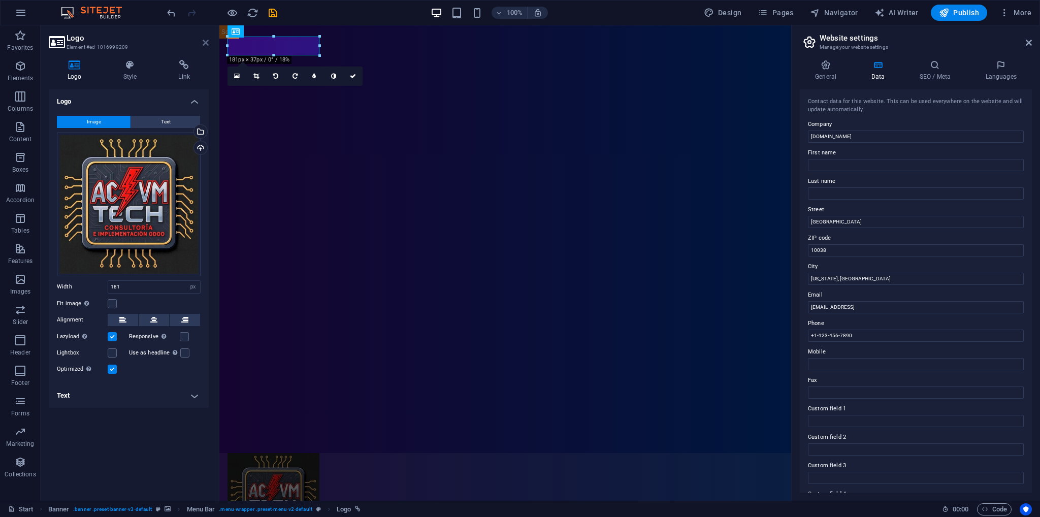
click at [208, 41] on icon at bounding box center [206, 43] width 6 height 8
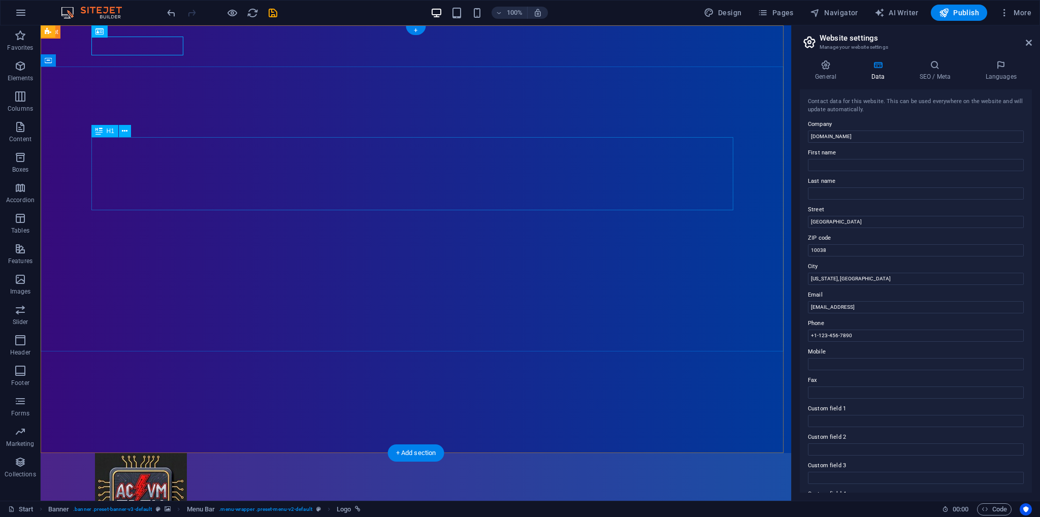
click at [713, 31] on icon at bounding box center [715, 31] width 6 height 11
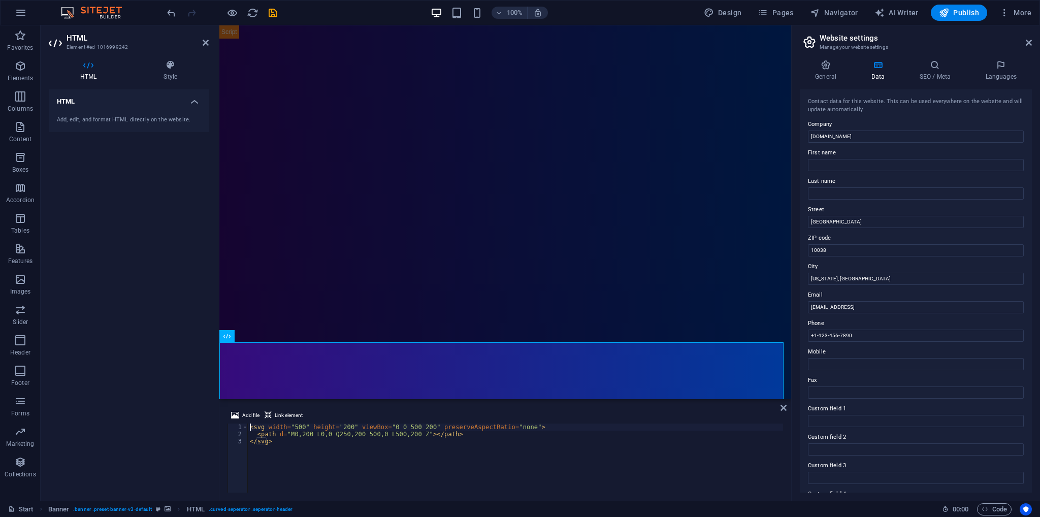
click at [209, 43] on aside "HTML Element #ed-1016999242 HTML Style HTML Add, edit, and format HTML directly…" at bounding box center [130, 262] width 179 height 475
click at [204, 42] on icon at bounding box center [206, 43] width 6 height 8
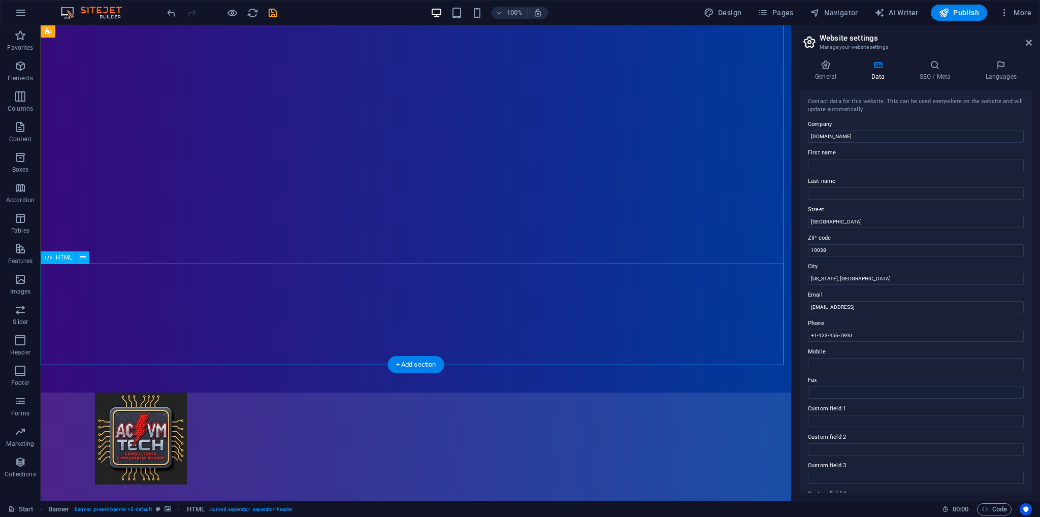
scroll to position [102, 0]
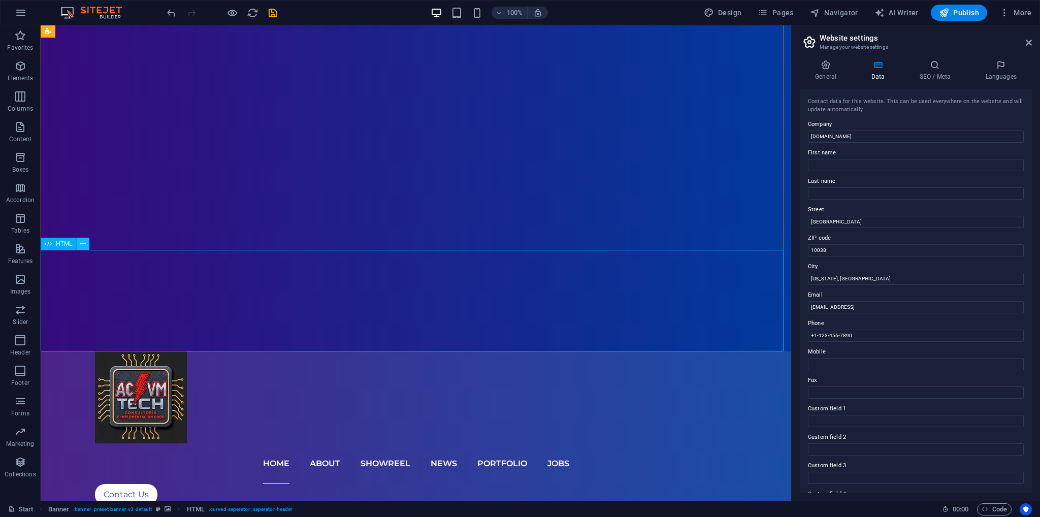
click at [83, 241] on icon at bounding box center [83, 244] width 6 height 11
click at [83, 242] on icon at bounding box center [83, 244] width 6 height 11
click at [29, 285] on span "Images" at bounding box center [20, 285] width 41 height 24
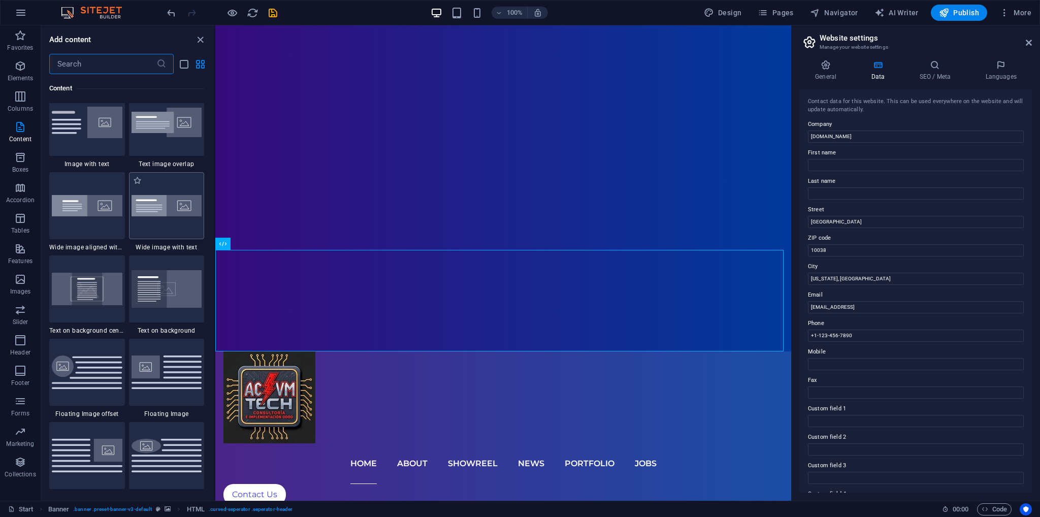
scroll to position [1950, 0]
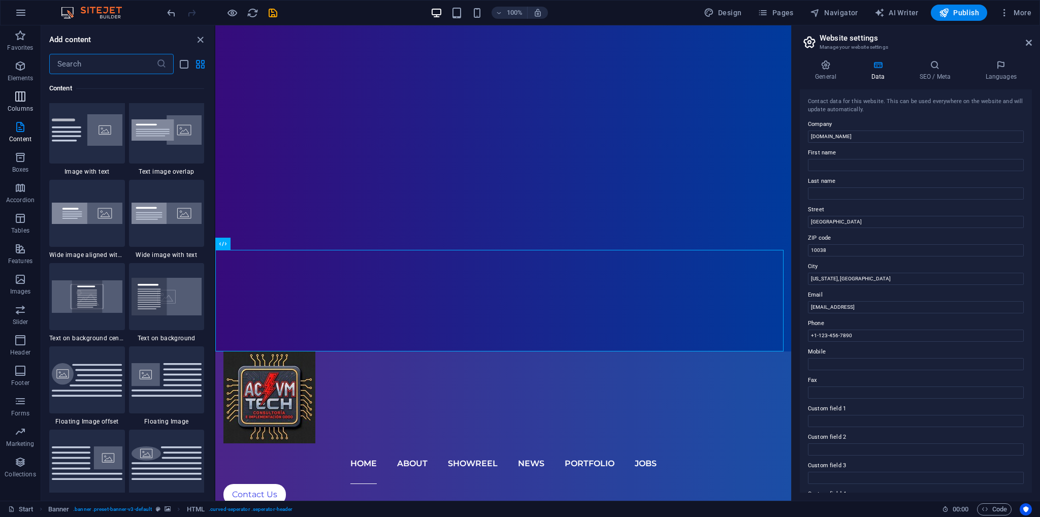
click at [26, 116] on button "Columns" at bounding box center [20, 101] width 41 height 30
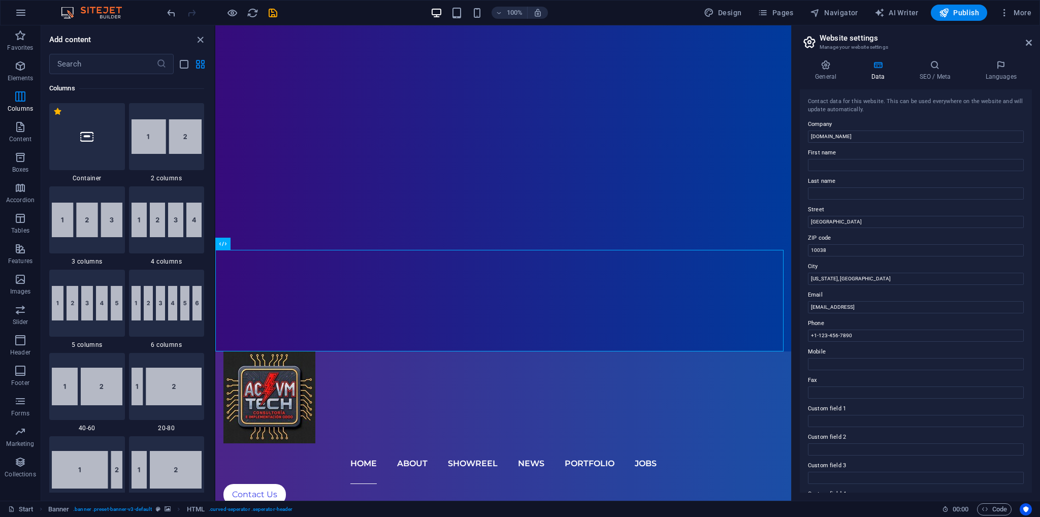
scroll to position [503, 0]
click at [106, 153] on div at bounding box center [87, 136] width 76 height 67
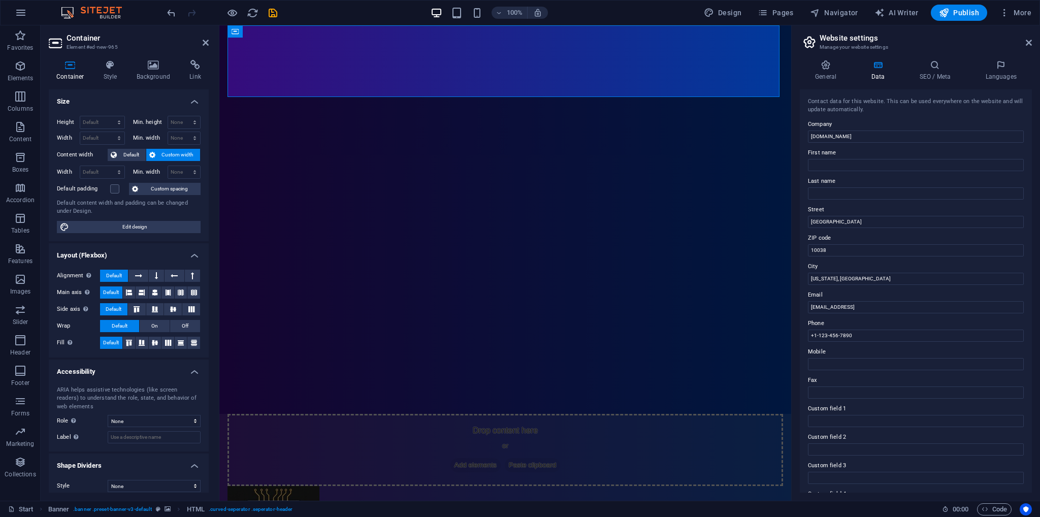
scroll to position [0, 0]
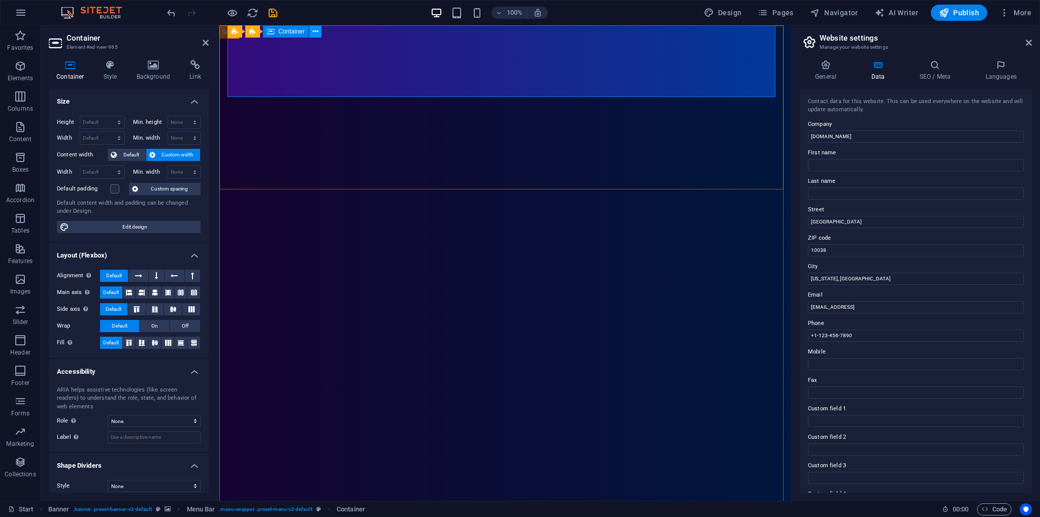
click at [319, 31] on button at bounding box center [315, 31] width 12 height 12
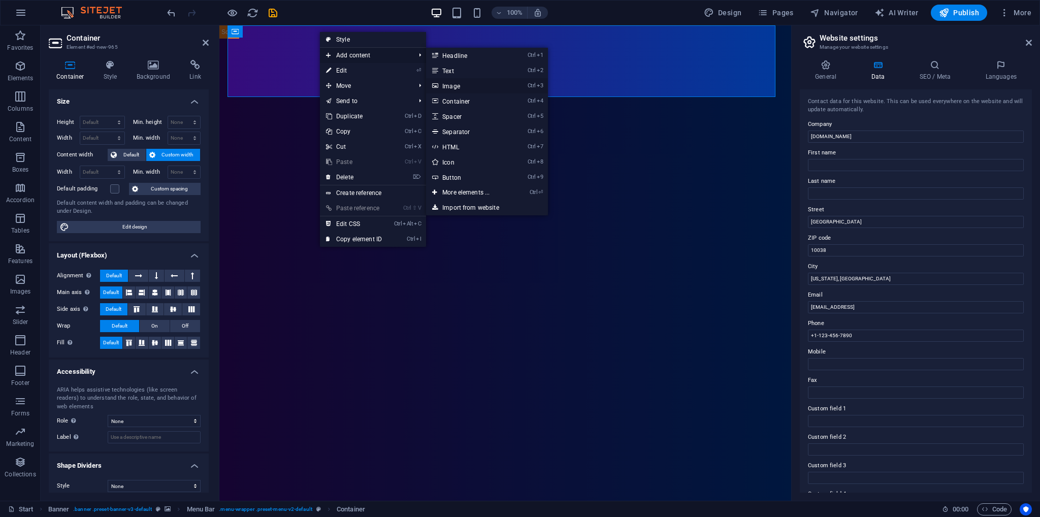
click at [451, 88] on link "Ctrl 3 Image" at bounding box center [468, 85] width 84 height 15
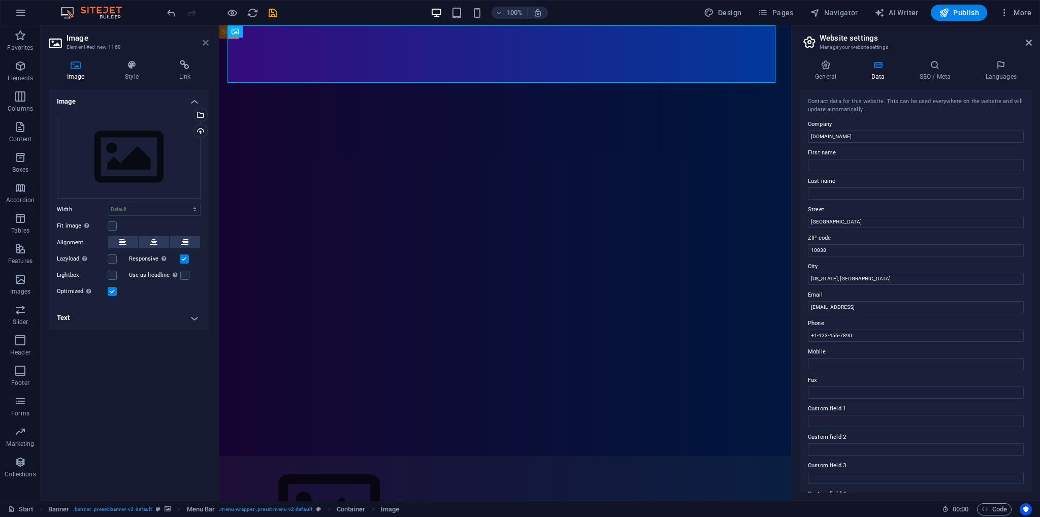
click at [208, 44] on icon at bounding box center [206, 43] width 6 height 8
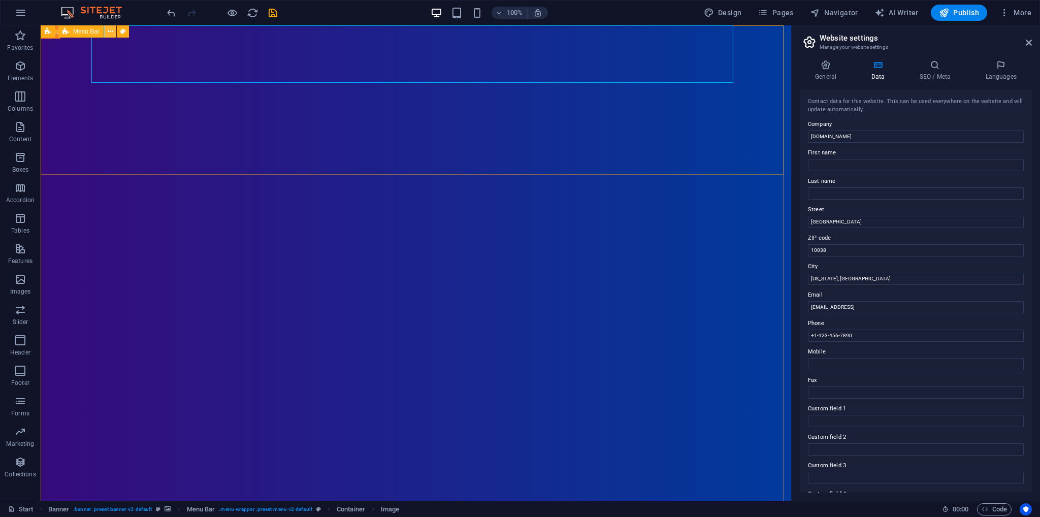
click at [111, 31] on icon at bounding box center [111, 31] width 6 height 11
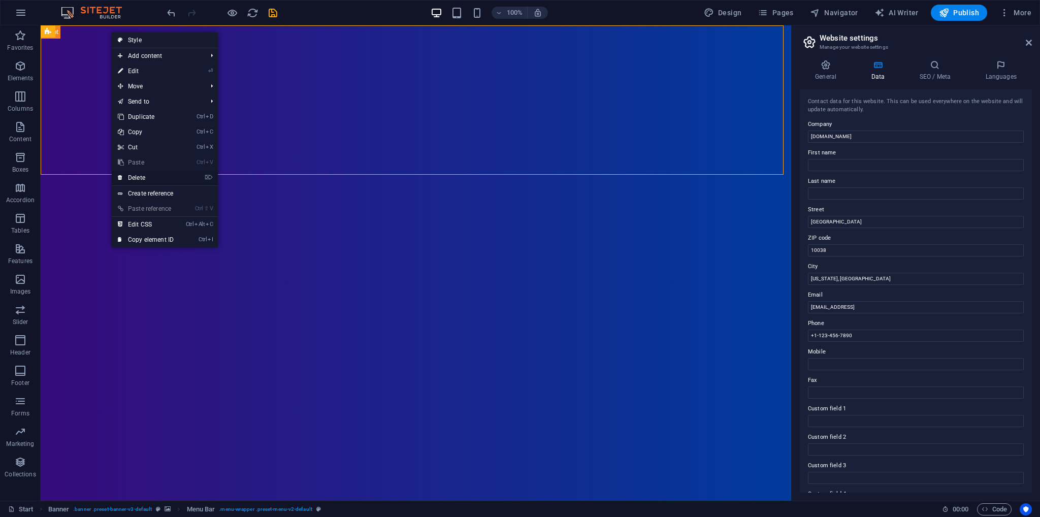
click at [146, 176] on link "⌦ Delete" at bounding box center [146, 177] width 68 height 15
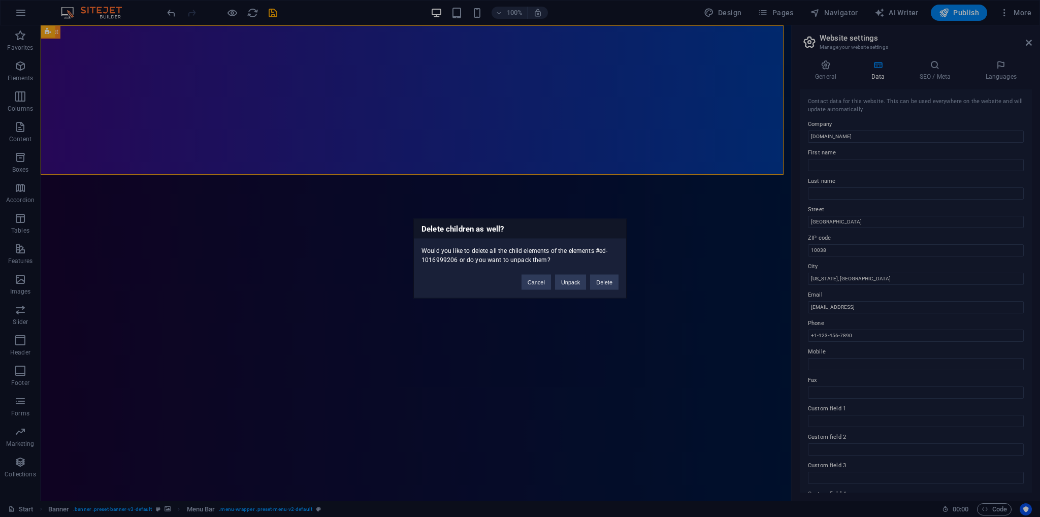
click at [148, 215] on div "Delete children as well? Would you like to delete all the child elements of the…" at bounding box center [520, 258] width 1040 height 517
click at [538, 283] on button "Cancel" at bounding box center [536, 282] width 29 height 15
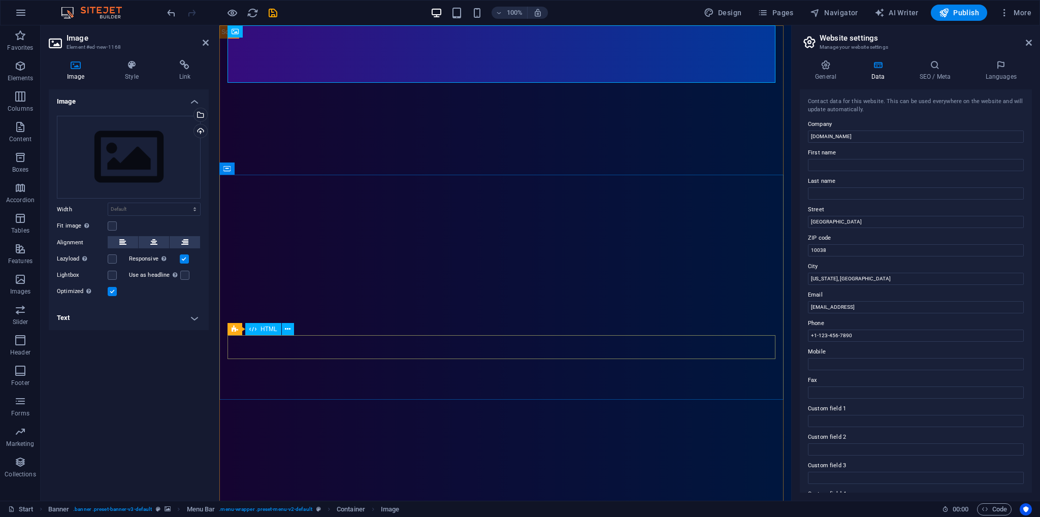
drag, startPoint x: 312, startPoint y: 330, endPoint x: 312, endPoint y: 320, distance: 9.1
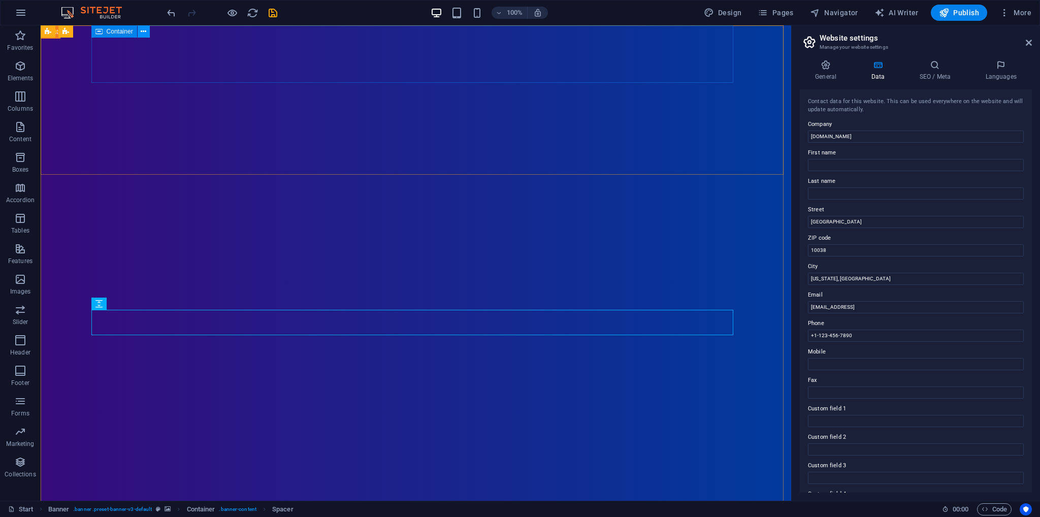
click at [146, 28] on button at bounding box center [144, 31] width 12 height 12
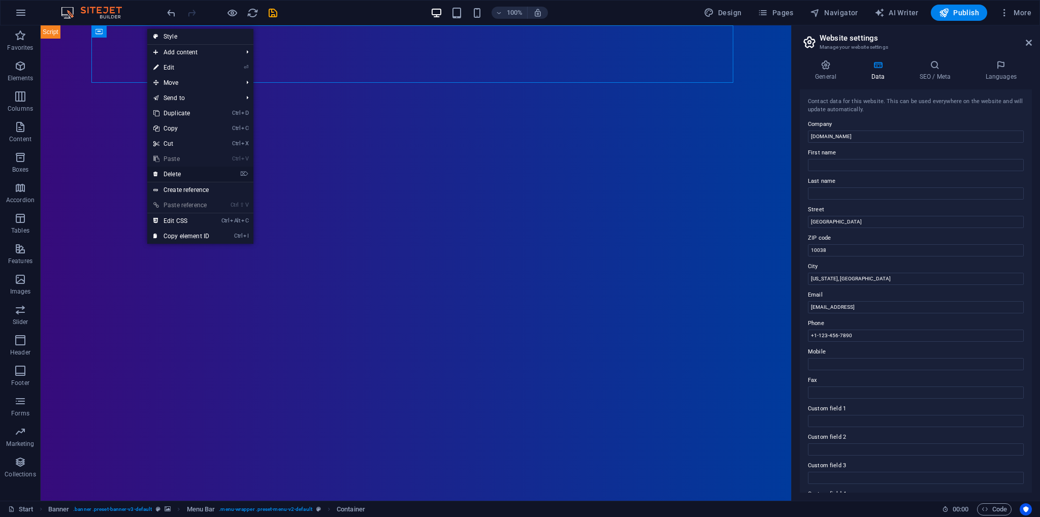
click at [188, 174] on link "⌦ Delete" at bounding box center [181, 174] width 68 height 15
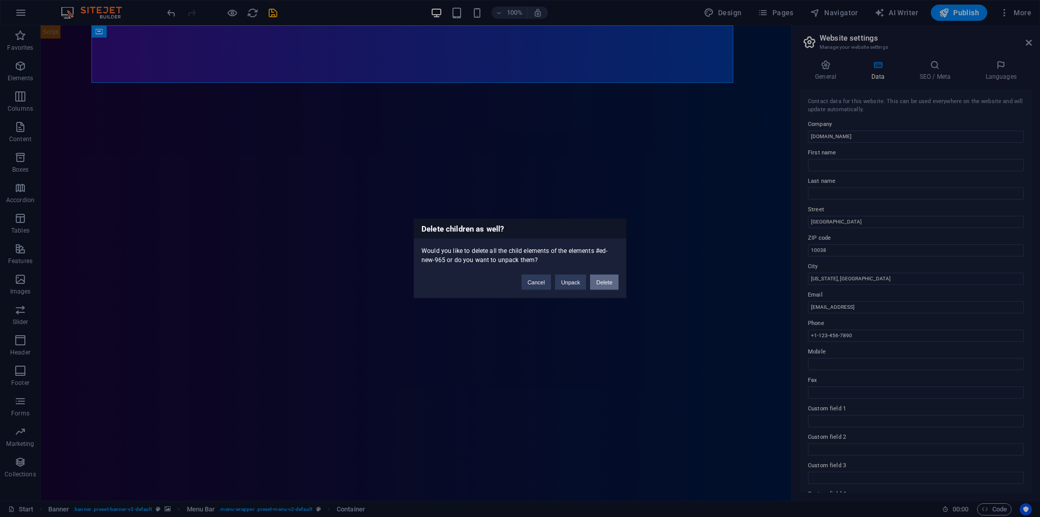
click at [597, 284] on button "Delete" at bounding box center [604, 282] width 28 height 15
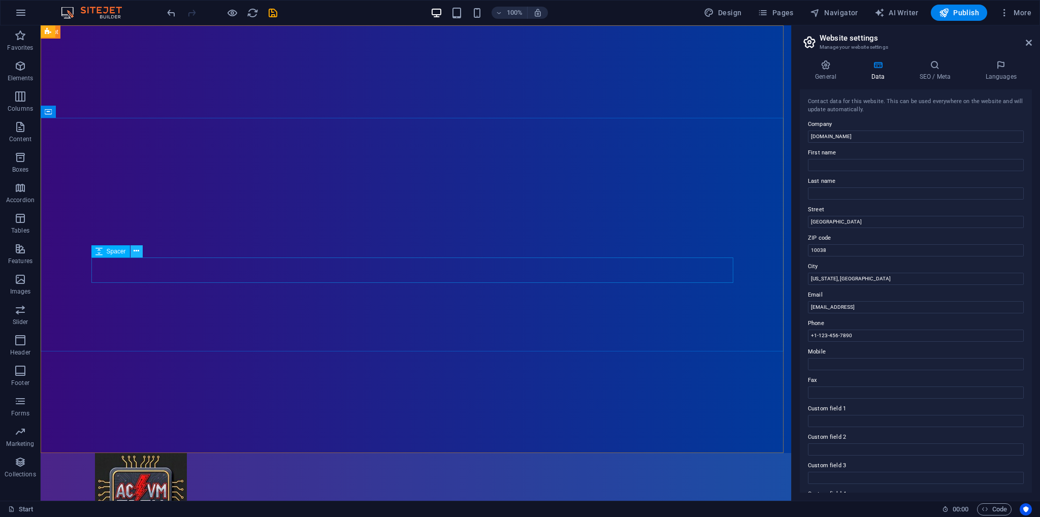
click at [134, 250] on icon at bounding box center [137, 251] width 6 height 11
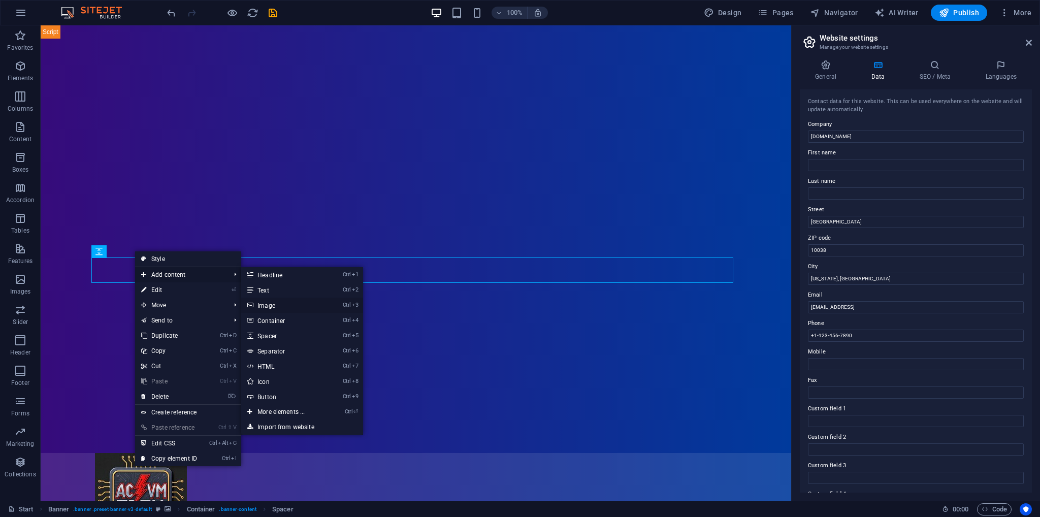
click at [284, 308] on link "Ctrl 3 Image" at bounding box center [283, 305] width 84 height 15
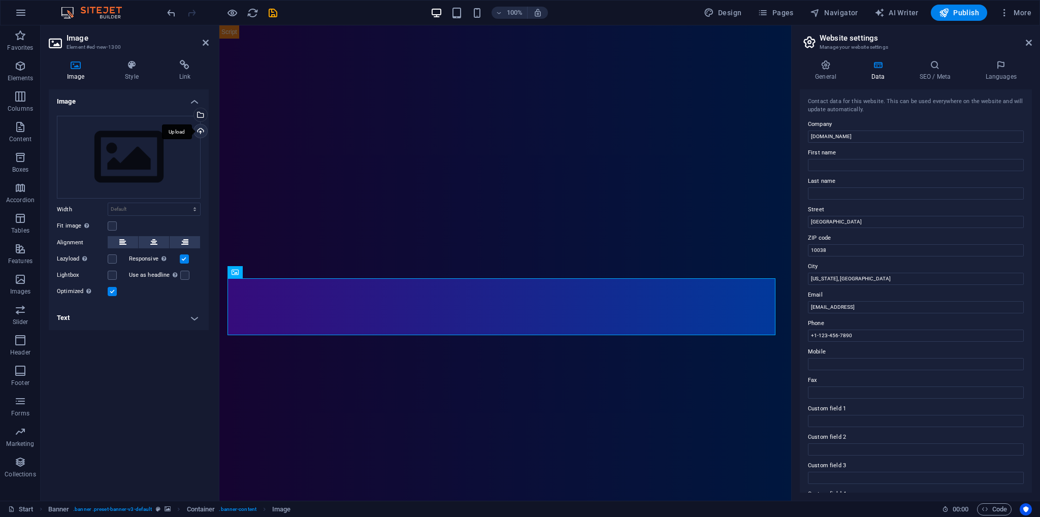
click at [200, 134] on div "Upload" at bounding box center [199, 131] width 15 height 15
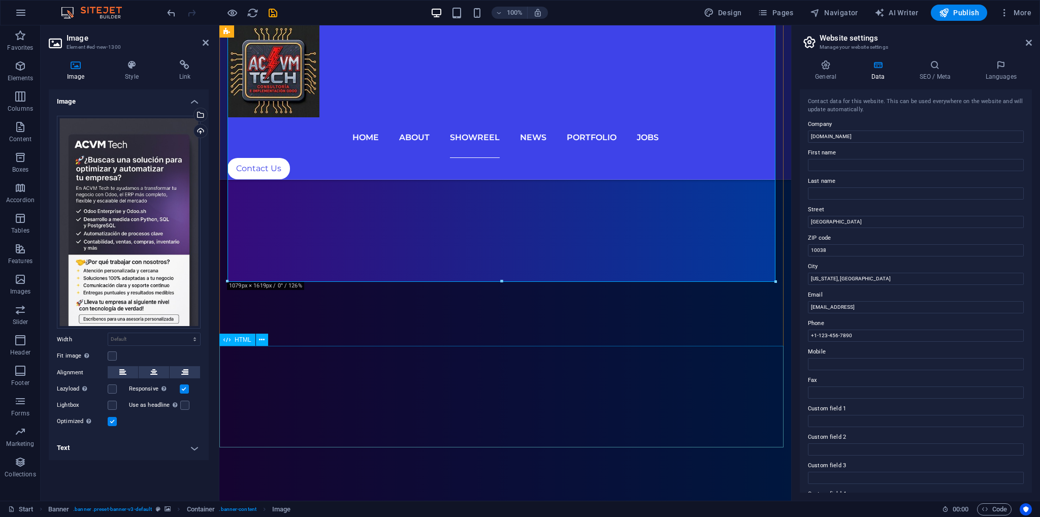
scroll to position [949, 0]
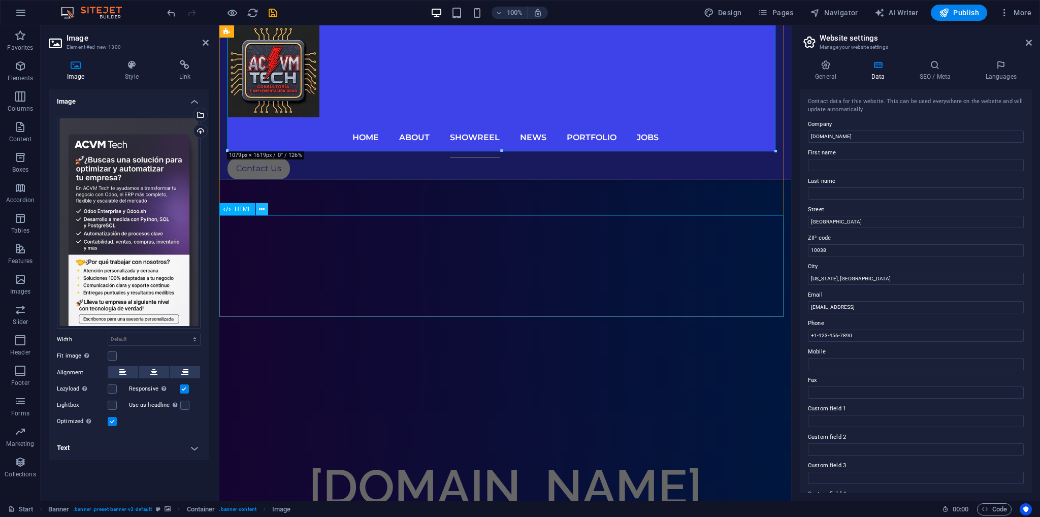
click at [263, 207] on icon at bounding box center [262, 209] width 6 height 11
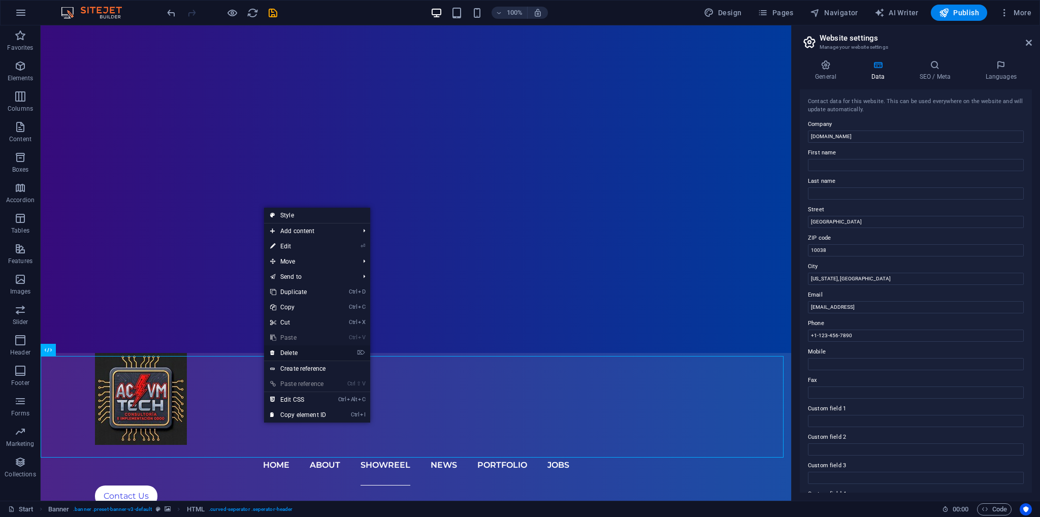
click at [300, 351] on link "⌦ Delete" at bounding box center [298, 352] width 68 height 15
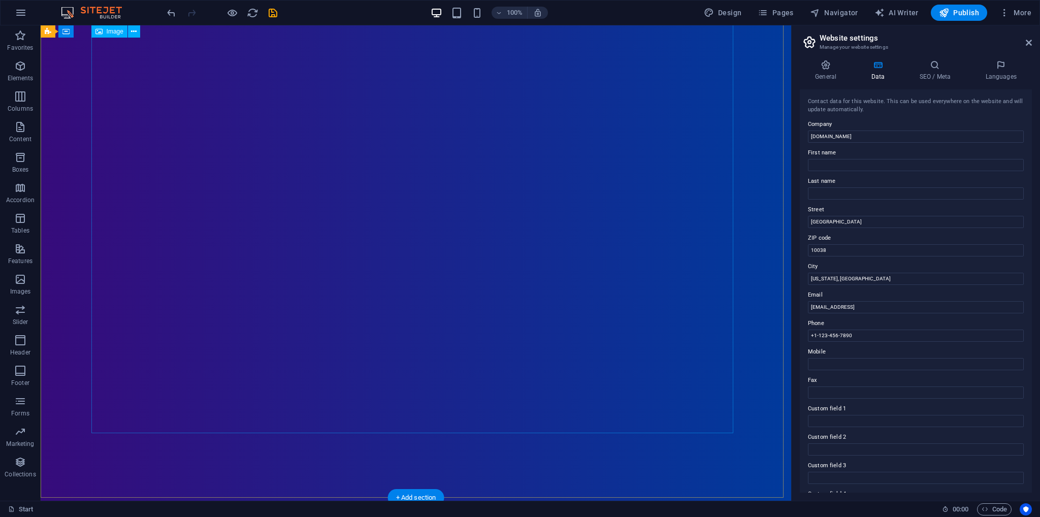
scroll to position [644, 0]
click at [957, 11] on span "Publish" at bounding box center [959, 13] width 40 height 10
checkbox input "false"
